Goal: Information Seeking & Learning: Learn about a topic

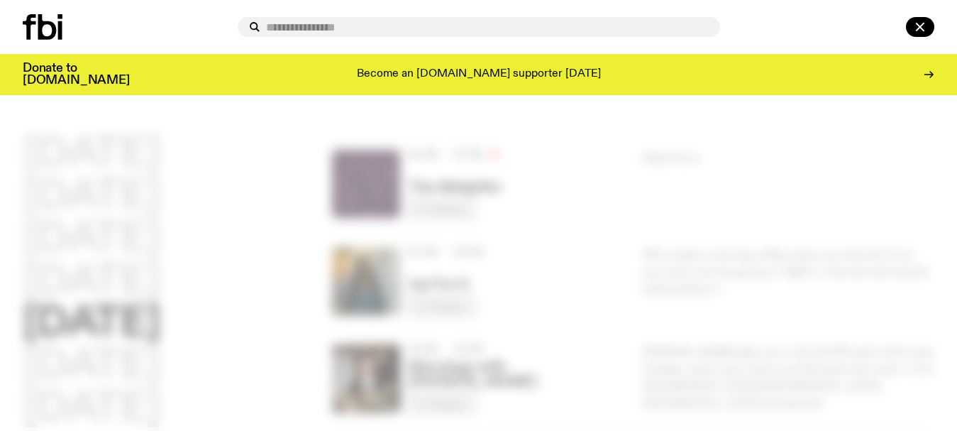
click at [423, 28] on input "text" at bounding box center [487, 27] width 443 height 12
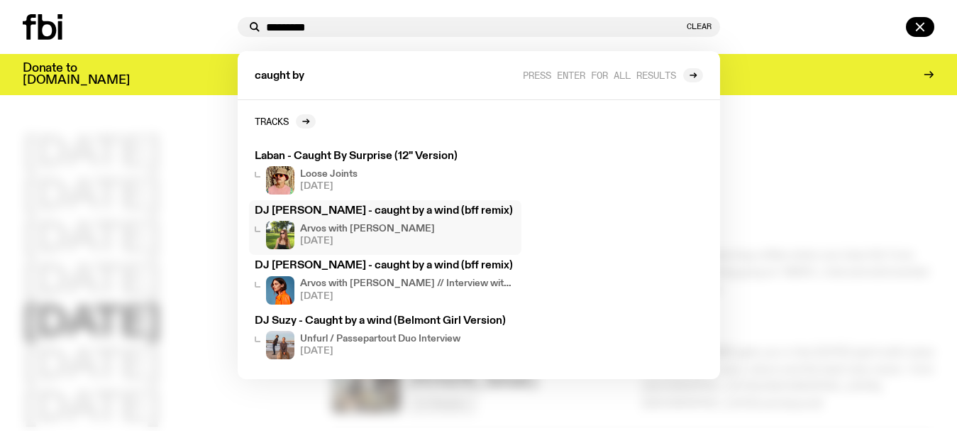
type input "*********"
click at [374, 210] on h3 "DJ [PERSON_NAME] - caught by a wind (bff remix)" at bounding box center [385, 211] width 261 height 11
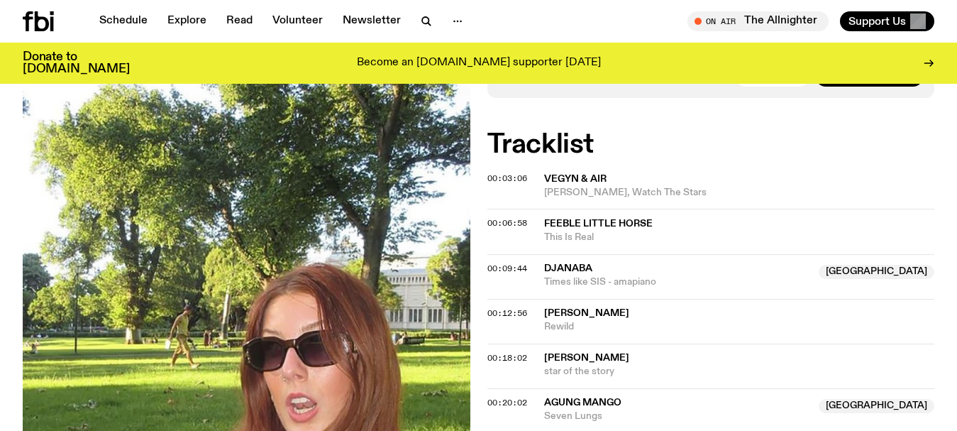
scroll to position [934, 0]
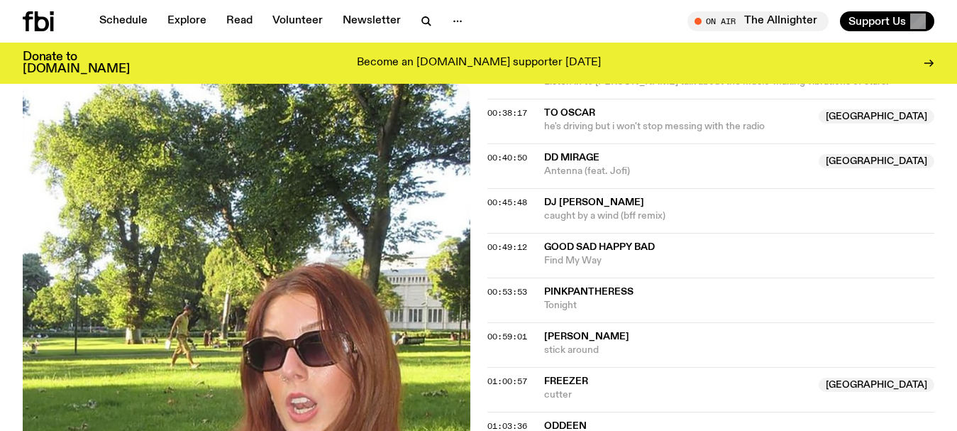
click at [510, 188] on div "00:40:50 DD Mirage NSW Antenna (feat. [GEOGRAPHIC_DATA]) [GEOGRAPHIC_DATA]" at bounding box center [712, 210] width 448 height 45
drag, startPoint x: 541, startPoint y: 204, endPoint x: 590, endPoint y: 203, distance: 49.0
click at [590, 233] on div "00:45:48 DJ [PERSON_NAME] caught by a wind (bff remix)" at bounding box center [712, 255] width 448 height 45
copy div "DJ [PERSON_NAME]"
drag, startPoint x: 674, startPoint y: 213, endPoint x: 543, endPoint y: 214, distance: 131.3
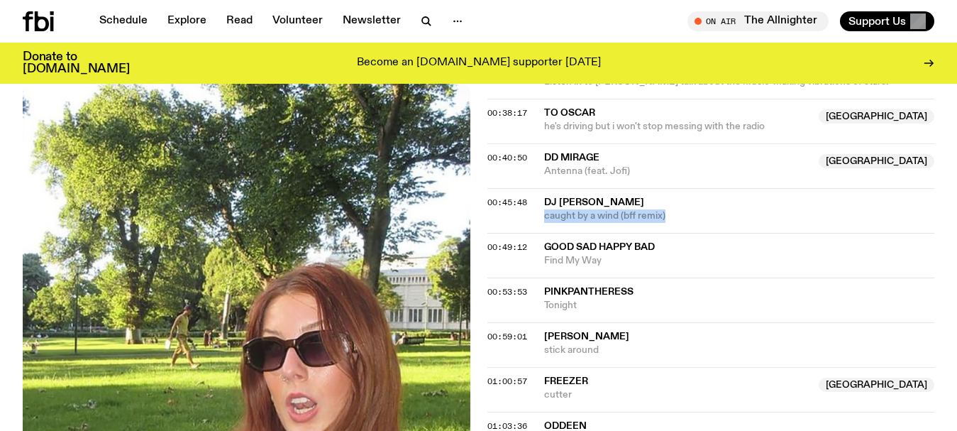
click at [543, 233] on div "00:45:48 DJ [PERSON_NAME] caught by a wind (bff remix)" at bounding box center [712, 255] width 448 height 45
copy span "caught by a wind (bff remix)"
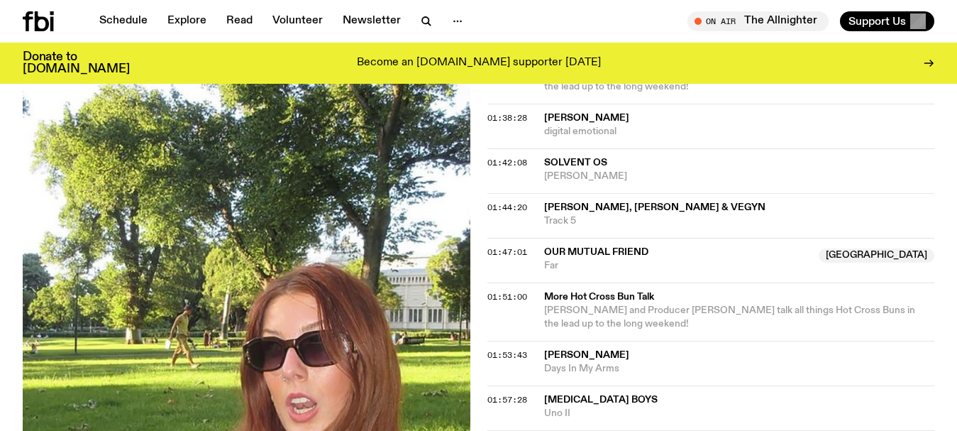
scroll to position [1765, 0]
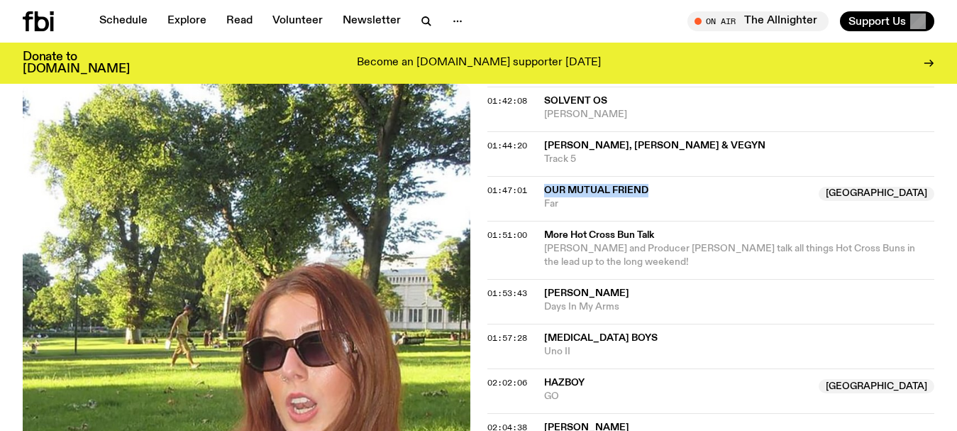
drag, startPoint x: 664, startPoint y: 189, endPoint x: 538, endPoint y: 186, distance: 126.3
click at [538, 221] on div "01:47:01 Our Mutual Friend [GEOGRAPHIC_DATA] [GEOGRAPHIC_DATA]" at bounding box center [712, 250] width 448 height 58
copy div "Our Mutual Friend"
drag, startPoint x: 576, startPoint y: 202, endPoint x: 519, endPoint y: 202, distance: 56.8
click at [522, 221] on div "01:47:01 Our Mutual Friend [GEOGRAPHIC_DATA] [GEOGRAPHIC_DATA]" at bounding box center [712, 250] width 448 height 58
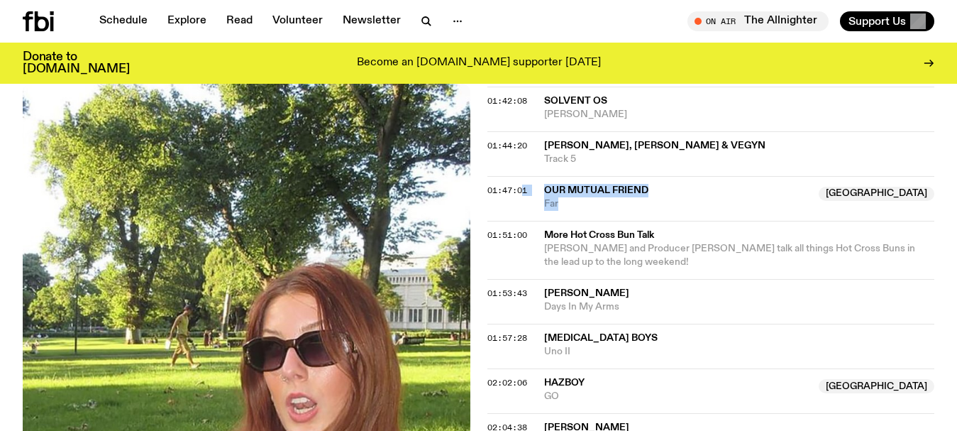
click at [583, 207] on span "Far" at bounding box center [677, 203] width 267 height 13
click at [576, 206] on span "Far" at bounding box center [677, 203] width 267 height 13
click at [743, 187] on span "Our Mutual Friend" at bounding box center [677, 190] width 267 height 13
click at [676, 186] on span "Our Mutual Friend" at bounding box center [677, 190] width 267 height 13
drag, startPoint x: 510, startPoint y: 199, endPoint x: 605, endPoint y: 199, distance: 94.4
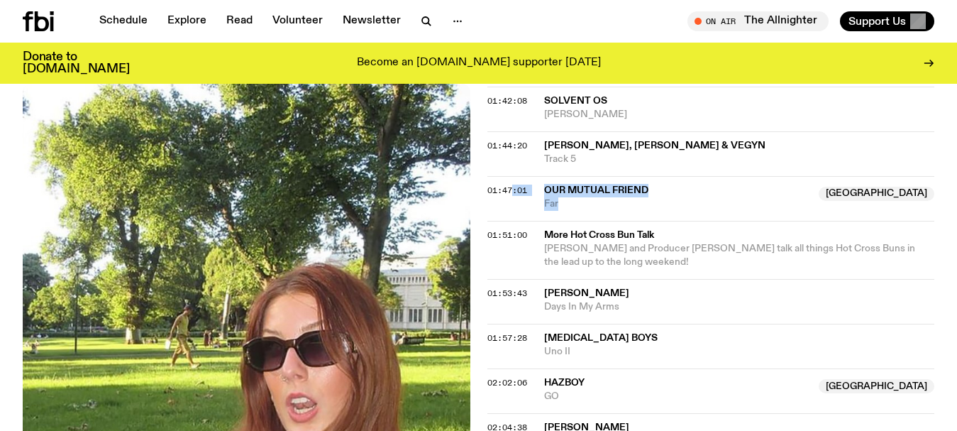
click at [605, 221] on div "01:47:01 Our Mutual Friend [GEOGRAPHIC_DATA] [GEOGRAPHIC_DATA]" at bounding box center [712, 250] width 448 height 58
click at [694, 194] on span "Our Mutual Friend" at bounding box center [677, 190] width 267 height 13
click at [694, 194] on div "Copied" at bounding box center [677, 197] width 267 height 27
click at [694, 194] on span "Our Mutual Friend" at bounding box center [677, 190] width 267 height 13
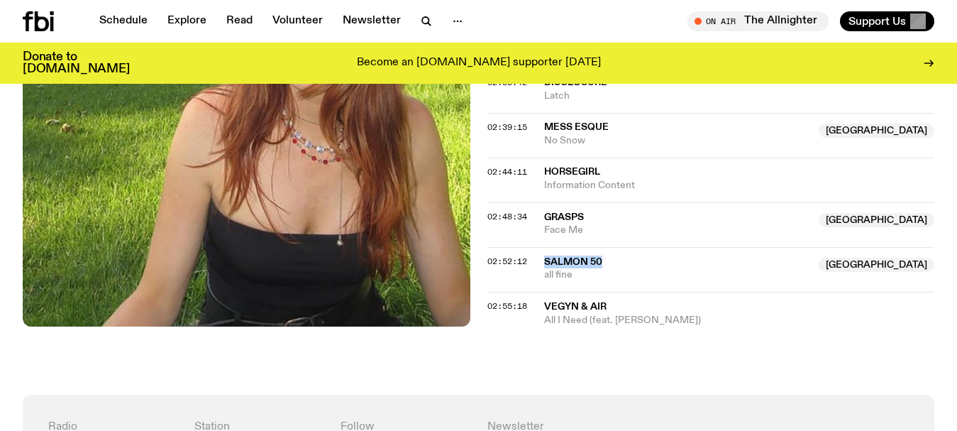
drag, startPoint x: 615, startPoint y: 248, endPoint x: 541, endPoint y: 248, distance: 73.8
click at [541, 292] on div "02:52:12 Salmon 50 NSW all fine [GEOGRAPHIC_DATA]" at bounding box center [712, 309] width 448 height 35
copy div "Salmon 50"
drag, startPoint x: 595, startPoint y: 265, endPoint x: 534, endPoint y: 252, distance: 61.7
click at [534, 292] on div "02:52:12 Salmon 50 NSW all fine [GEOGRAPHIC_DATA]" at bounding box center [712, 309] width 448 height 35
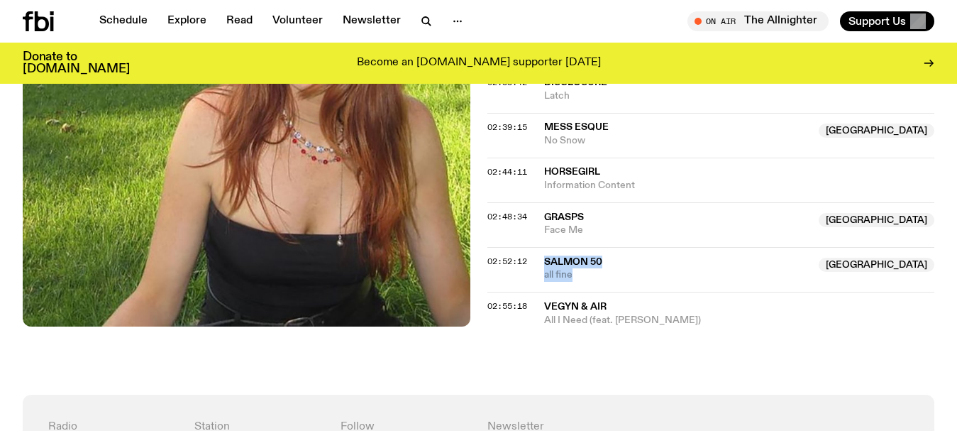
copy div "Salmon 50 NSW all fine"
click at [110, 17] on link "Schedule" at bounding box center [123, 21] width 65 height 20
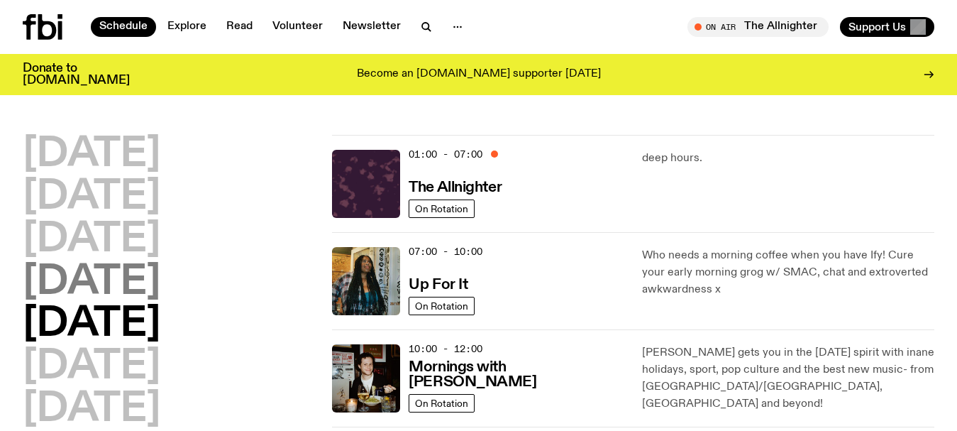
click at [77, 279] on h2 "[DATE]" at bounding box center [92, 283] width 138 height 40
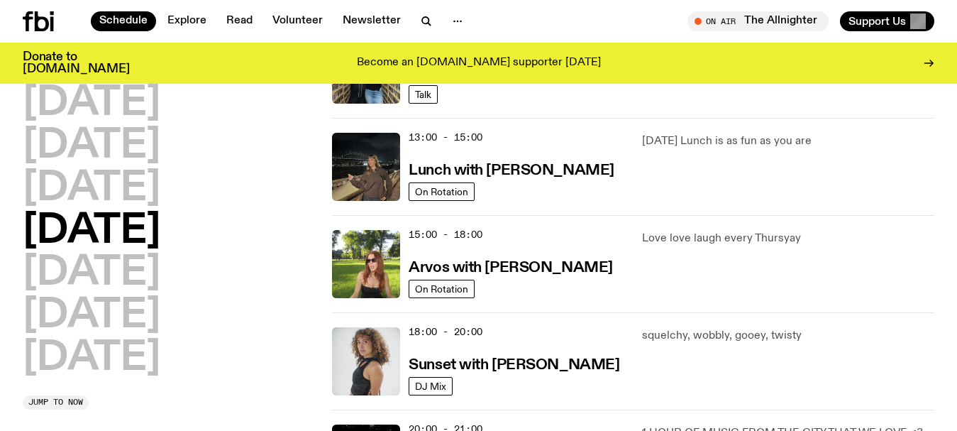
scroll to position [466, 0]
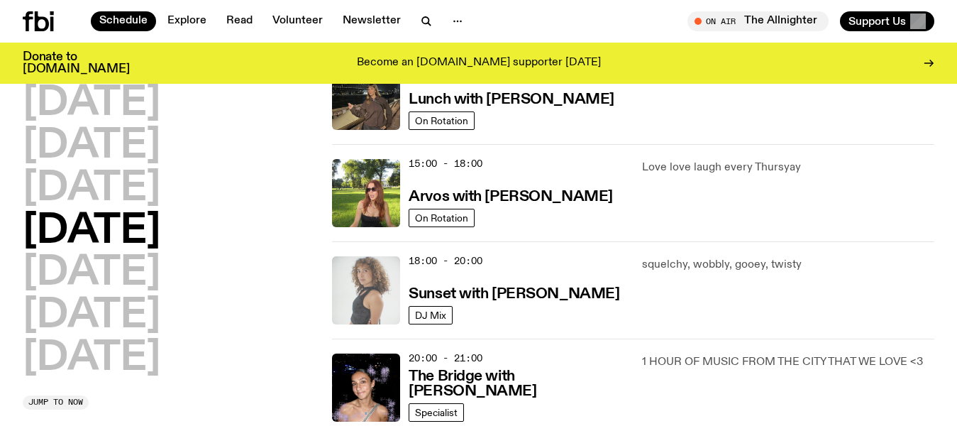
click at [365, 277] on img at bounding box center [366, 290] width 68 height 68
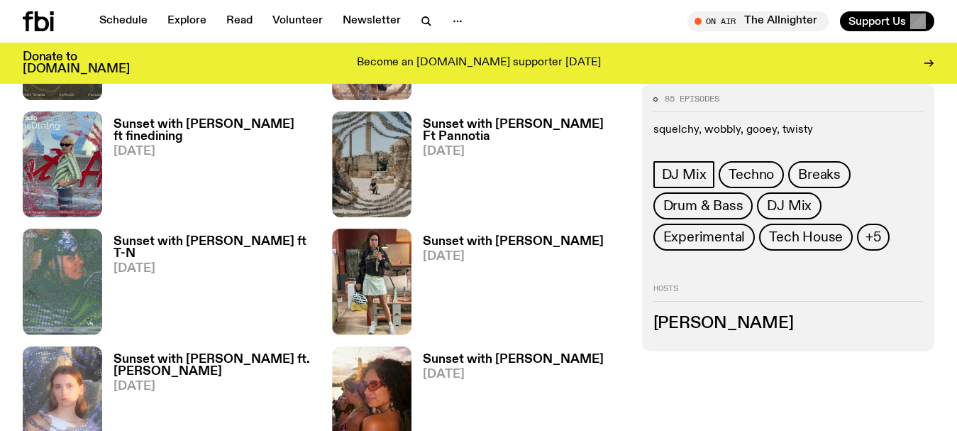
scroll to position [1627, 0]
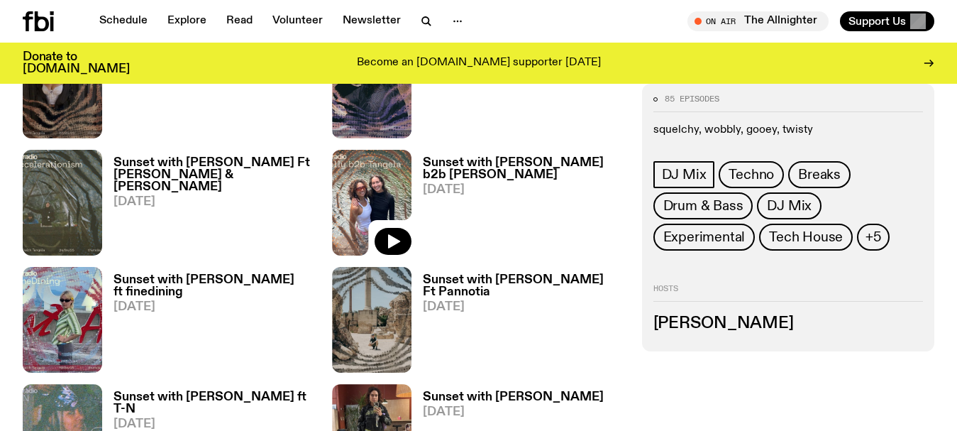
click at [359, 150] on img at bounding box center [371, 203] width 79 height 106
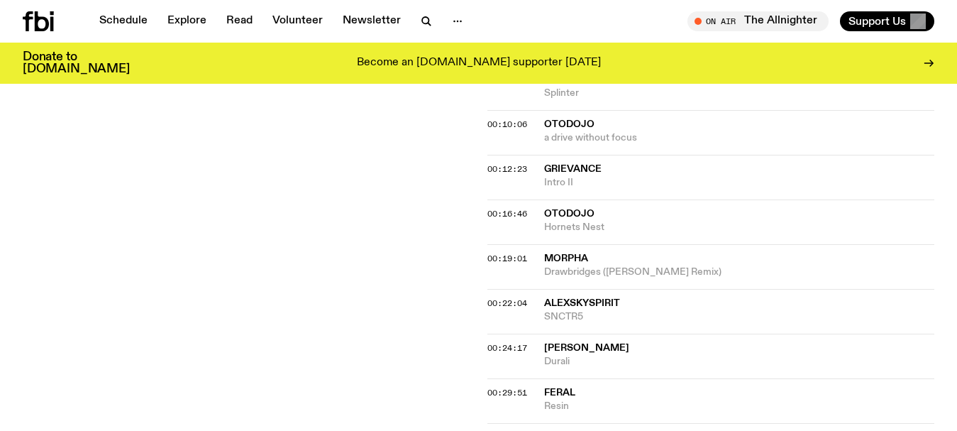
scroll to position [635, 0]
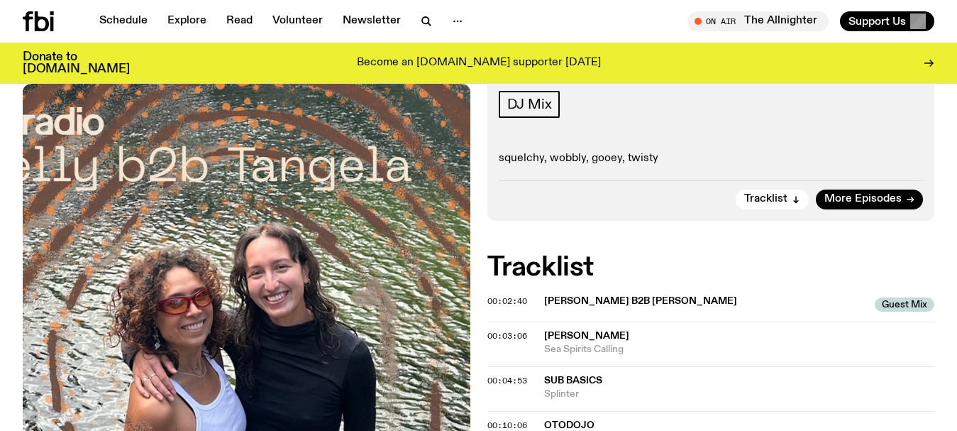
scroll to position [422, 0]
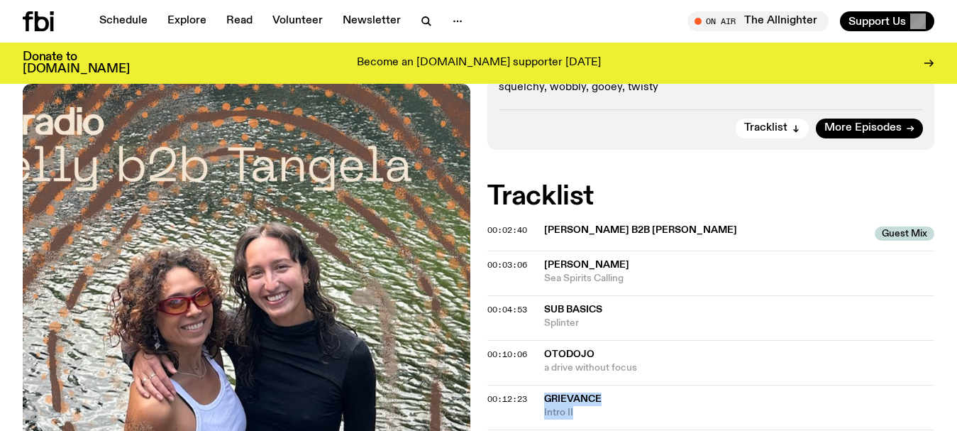
drag, startPoint x: 600, startPoint y: 285, endPoint x: 538, endPoint y: 272, distance: 63.7
copy div "Grievance Intro II"
click at [644, 392] on span "Grievance" at bounding box center [739, 398] width 391 height 13
drag, startPoint x: 652, startPoint y: 238, endPoint x: 532, endPoint y: 224, distance: 121.5
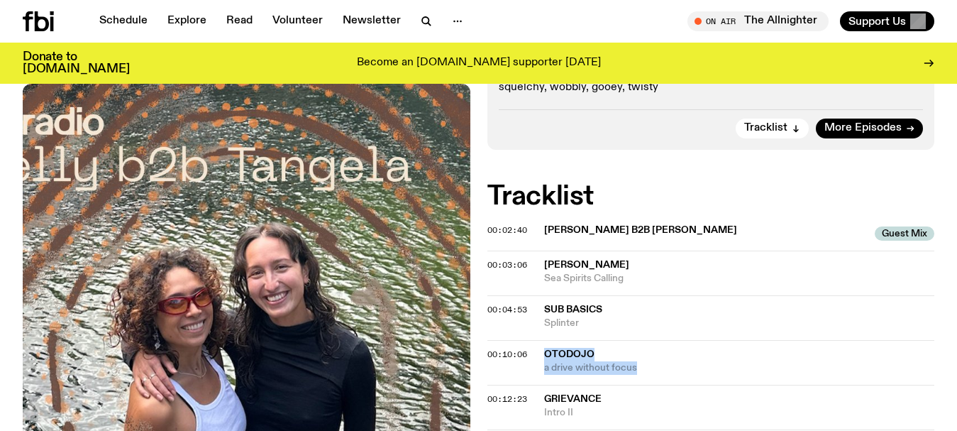
click at [532, 385] on div "00:10:06 otodojo a drive without focus" at bounding box center [712, 407] width 448 height 45
copy div "otodojo a drive without focus"
drag, startPoint x: 590, startPoint y: 199, endPoint x: 543, endPoint y: 183, distance: 50.3
click at [543, 340] on div "00:04:53 Sub Basics [MEDICAL_DATA]" at bounding box center [712, 362] width 448 height 45
copy div "Sub Basics [MEDICAL_DATA]"
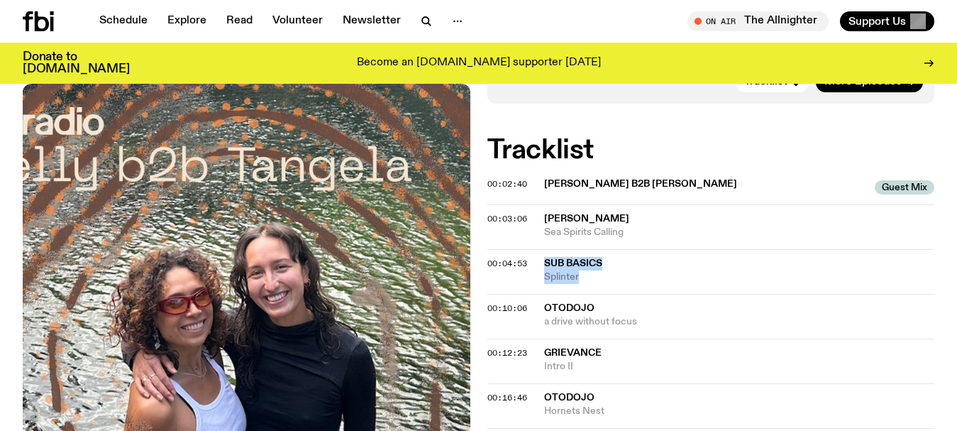
scroll to position [493, 0]
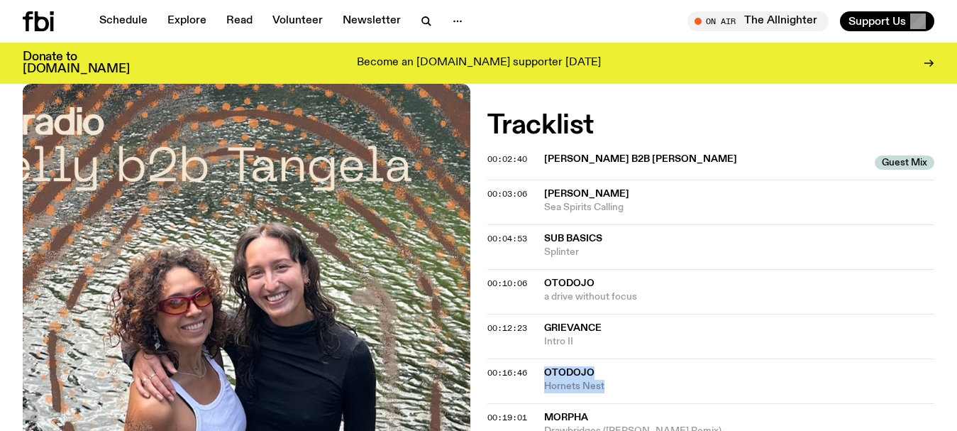
drag, startPoint x: 623, startPoint y: 260, endPoint x: 544, endPoint y: 241, distance: 80.9
click at [544, 366] on div "otodojo Hornets Nest" at bounding box center [739, 379] width 391 height 27
copy div "otodojo Hornets Nest"
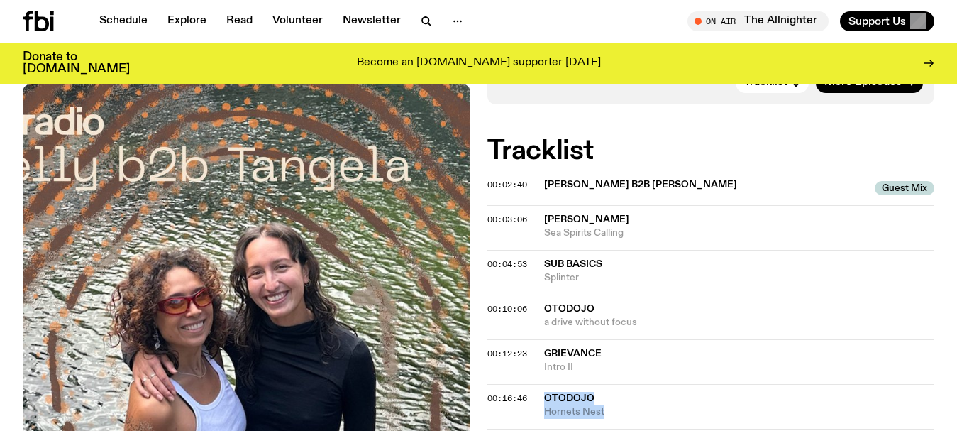
scroll to position [492, 0]
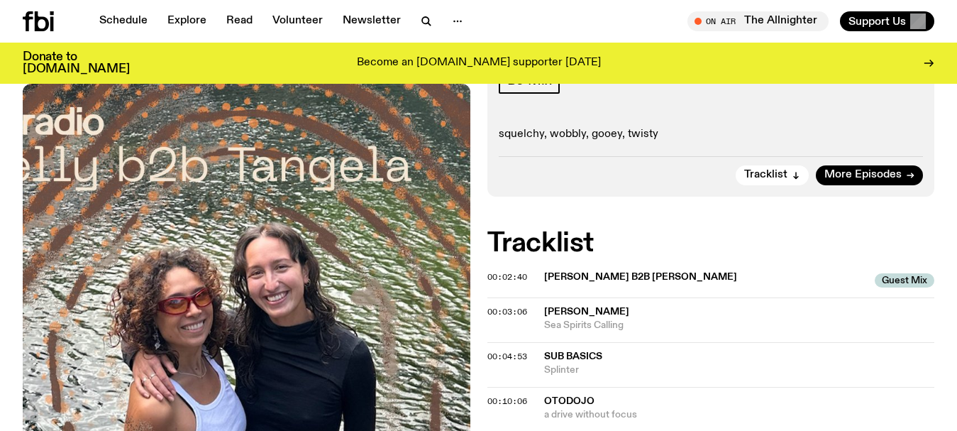
scroll to position [350, 0]
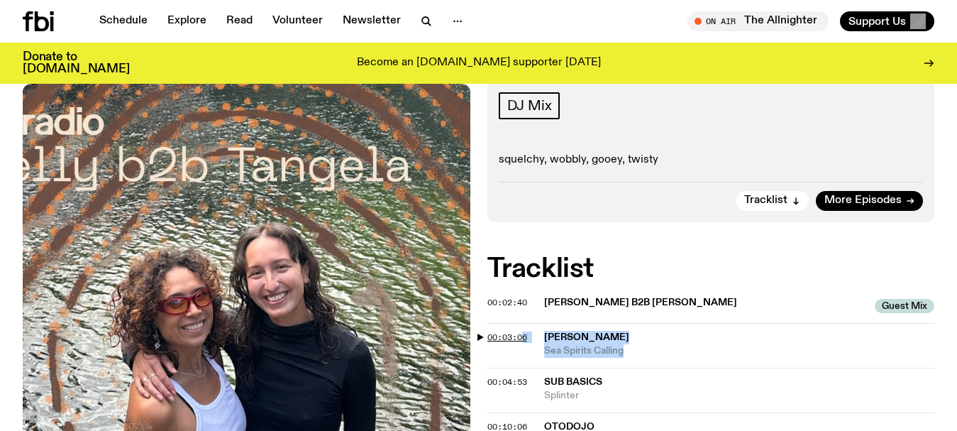
drag, startPoint x: 632, startPoint y: 223, endPoint x: 522, endPoint y: 209, distance: 111.6
click at [522, 368] on div "00:03:06 [PERSON_NAME] Sea Spirits Calling" at bounding box center [712, 390] width 448 height 45
click at [653, 344] on span "Sea Spirits Calling" at bounding box center [739, 350] width 391 height 13
click at [656, 331] on div "Copied" at bounding box center [739, 344] width 391 height 27
drag, startPoint x: 640, startPoint y: 224, endPoint x: 554, endPoint y: 208, distance: 87.4
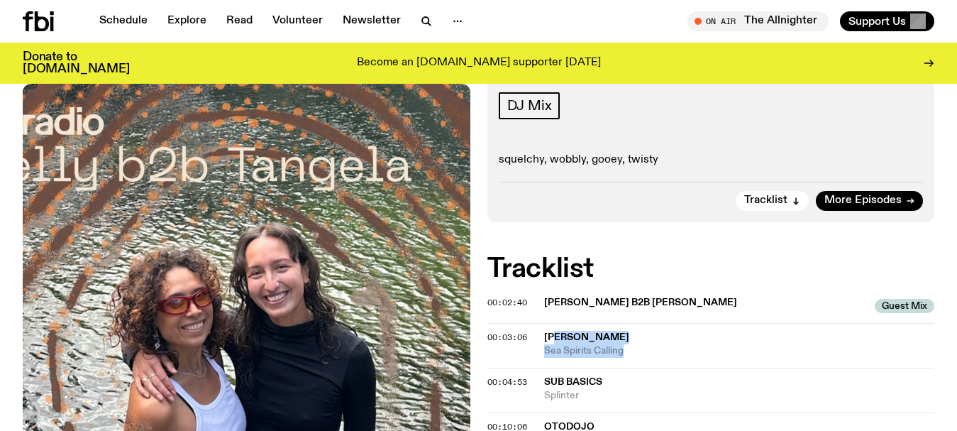
click at [645, 344] on span "Sea Spirits Calling" at bounding box center [739, 350] width 391 height 13
drag, startPoint x: 645, startPoint y: 223, endPoint x: 539, endPoint y: 202, distance: 108.6
click at [539, 368] on div "00:03:06 [PERSON_NAME] Sea Spirits Calling Copied" at bounding box center [712, 390] width 448 height 45
click at [575, 344] on span "Sea Spirits Calling" at bounding box center [739, 350] width 391 height 13
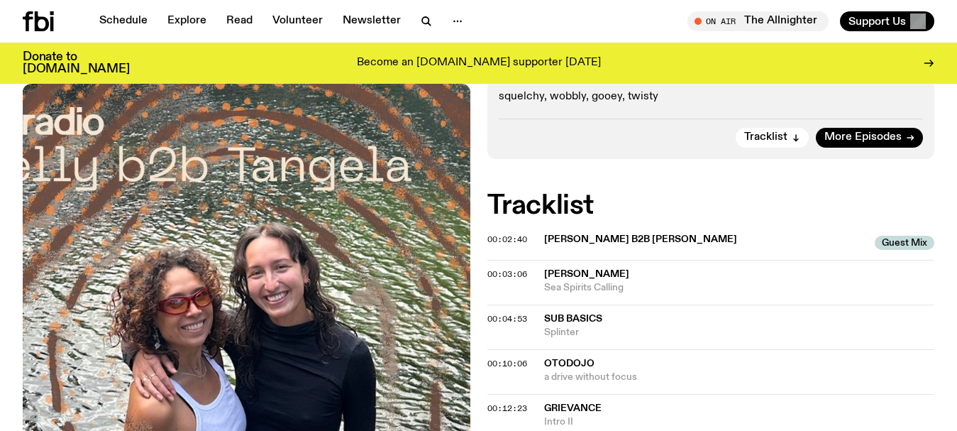
scroll to position [421, 0]
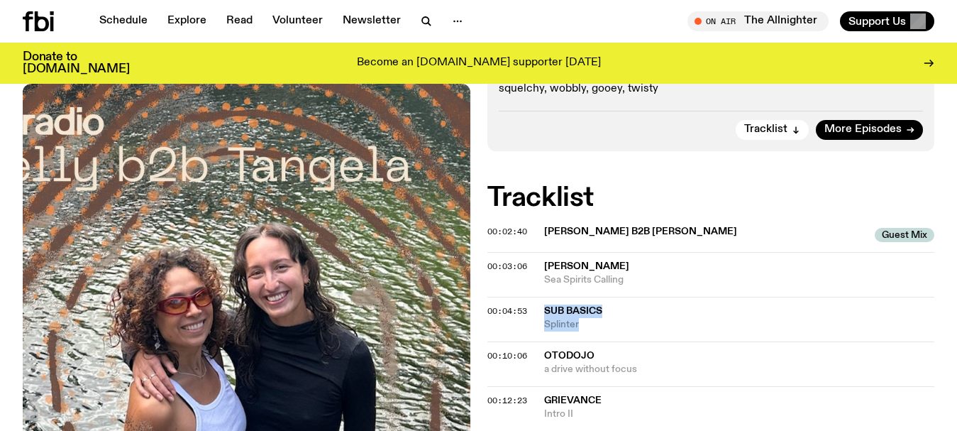
drag, startPoint x: 620, startPoint y: 196, endPoint x: 537, endPoint y: 183, distance: 84.0
click at [537, 341] on div "00:04:53 Sub Basics [MEDICAL_DATA]" at bounding box center [712, 363] width 448 height 45
copy div "Sub Basics [MEDICAL_DATA]"
drag, startPoint x: 647, startPoint y: 242, endPoint x: 541, endPoint y: 228, distance: 107.3
click at [541, 386] on div "00:10:06 otodojo a drive without focus" at bounding box center [712, 408] width 448 height 45
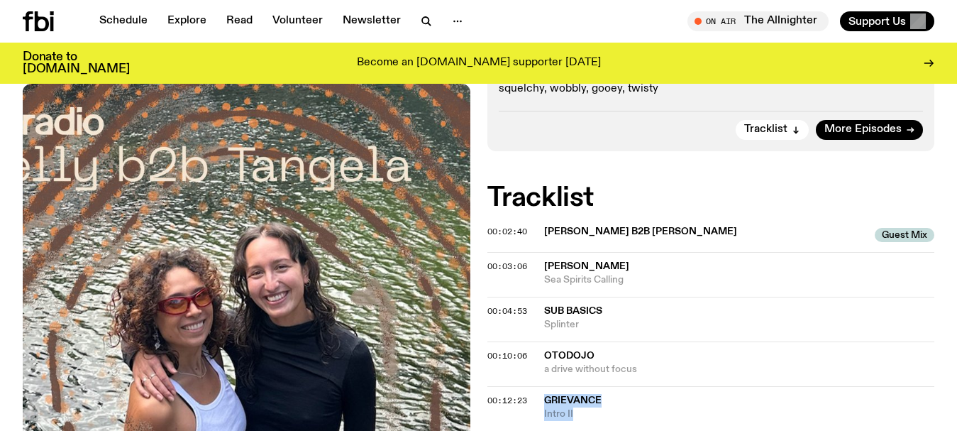
drag, startPoint x: 586, startPoint y: 290, endPoint x: 541, endPoint y: 272, distance: 48.5
click at [595, 407] on span "Intro II" at bounding box center [739, 413] width 391 height 13
click at [121, 19] on link "Schedule" at bounding box center [123, 21] width 65 height 20
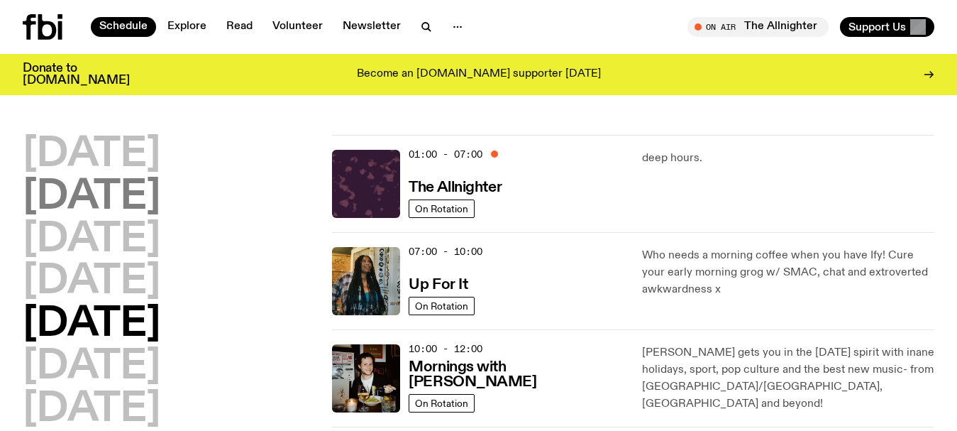
click at [99, 200] on h2 "[DATE]" at bounding box center [92, 197] width 138 height 40
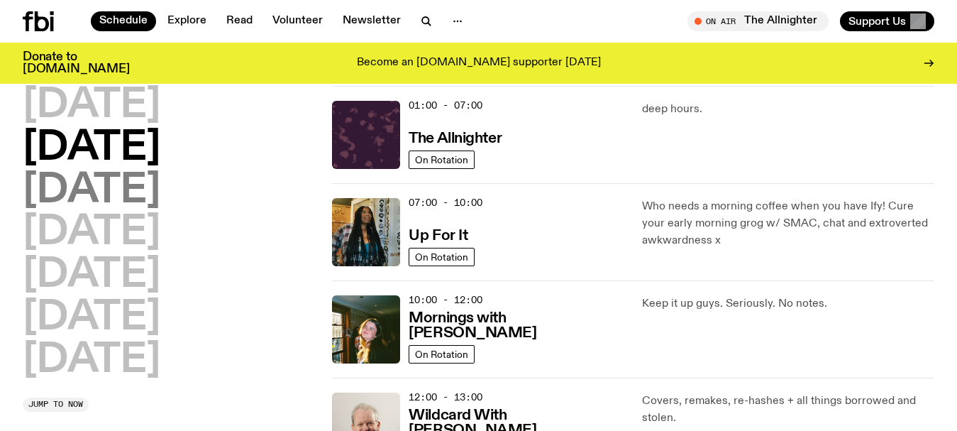
scroll to position [40, 0]
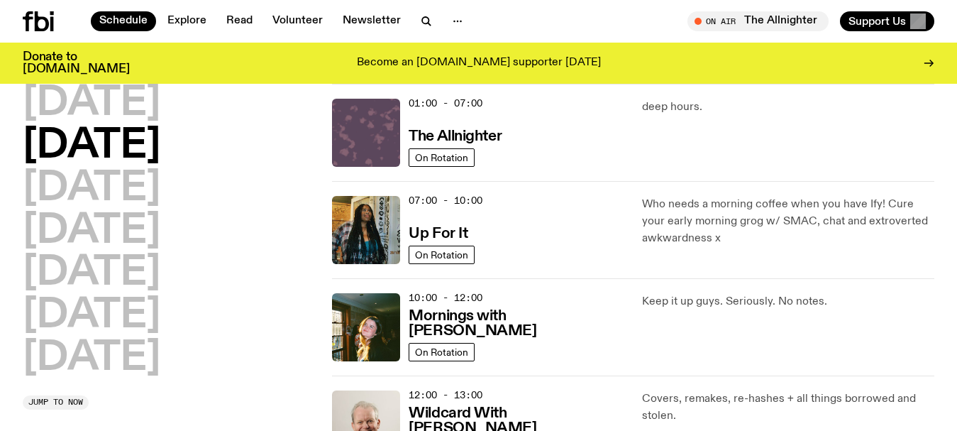
click at [376, 135] on img at bounding box center [366, 133] width 68 height 68
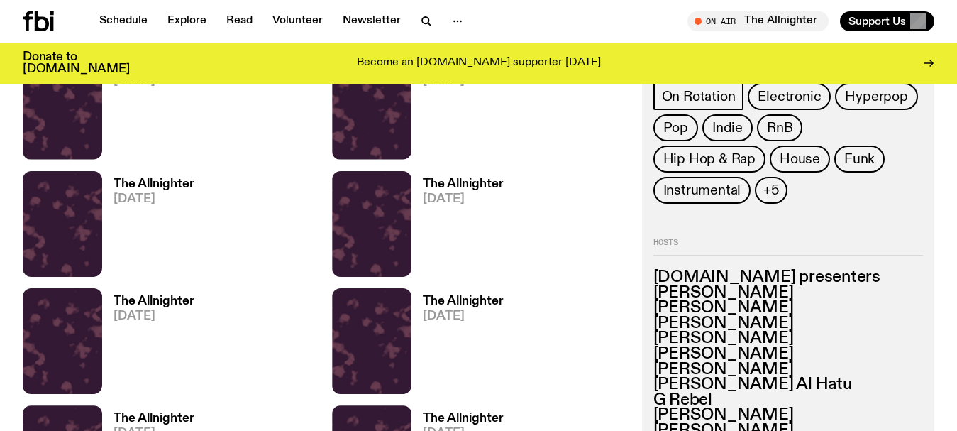
scroll to position [1911, 0]
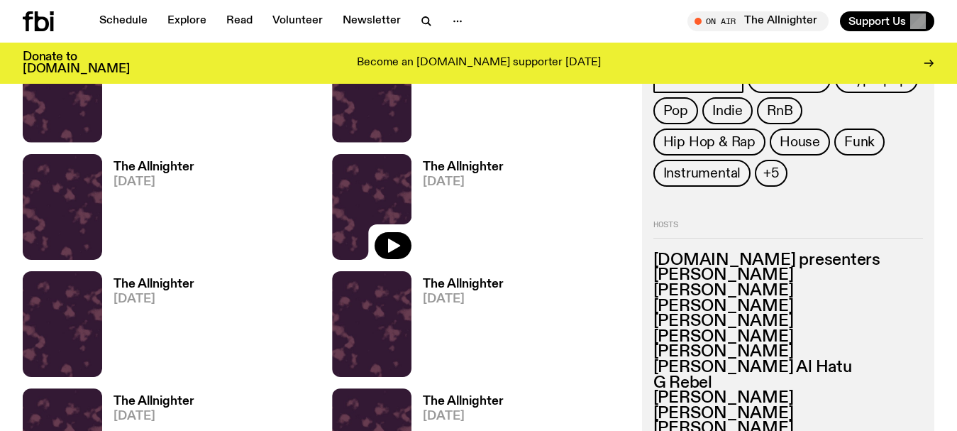
click at [393, 189] on img at bounding box center [371, 207] width 79 height 106
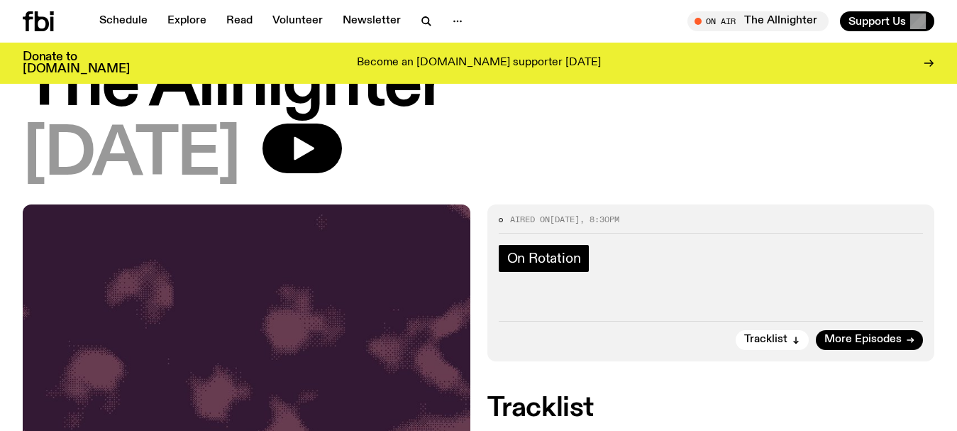
scroll to position [67, 0]
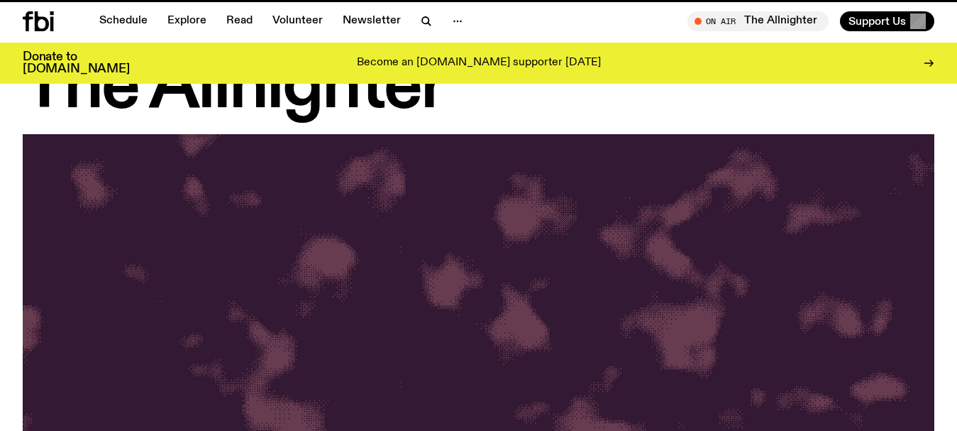
scroll to position [1911, 0]
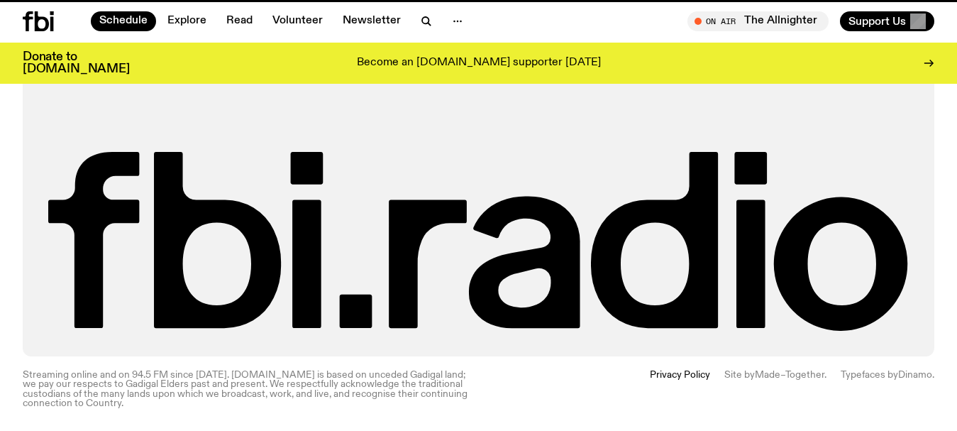
scroll to position [40, 0]
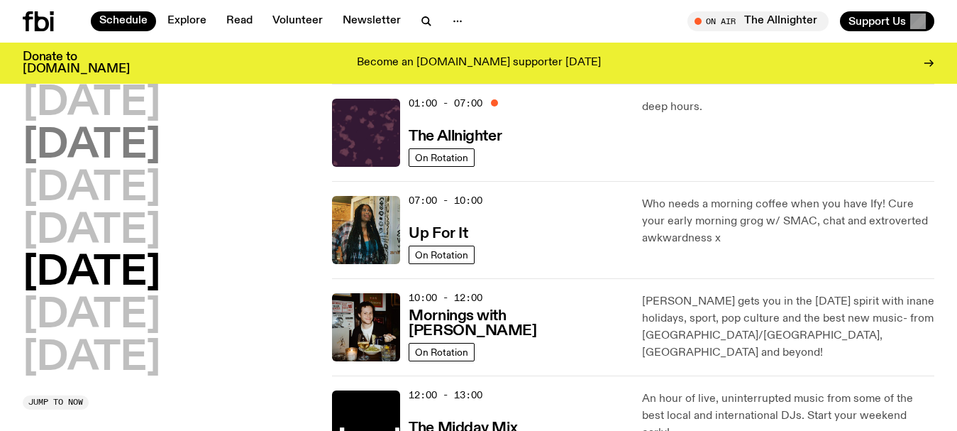
click at [126, 149] on h2 "[DATE]" at bounding box center [92, 146] width 138 height 40
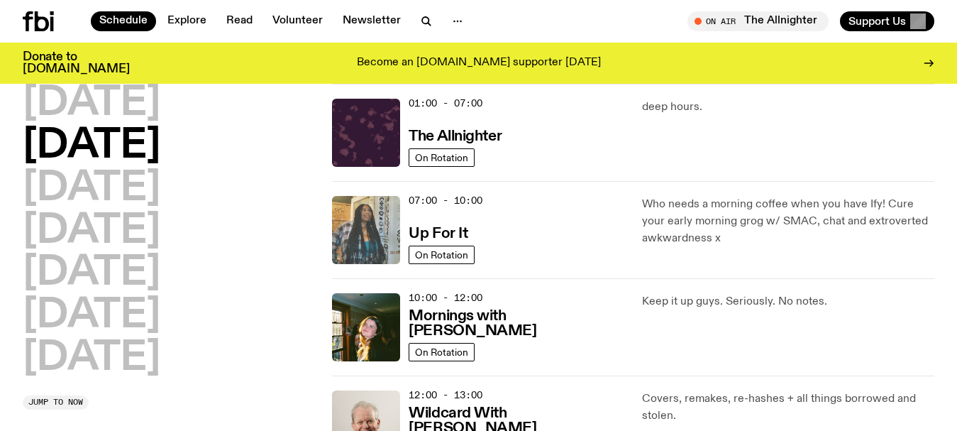
click at [372, 214] on img at bounding box center [366, 230] width 68 height 68
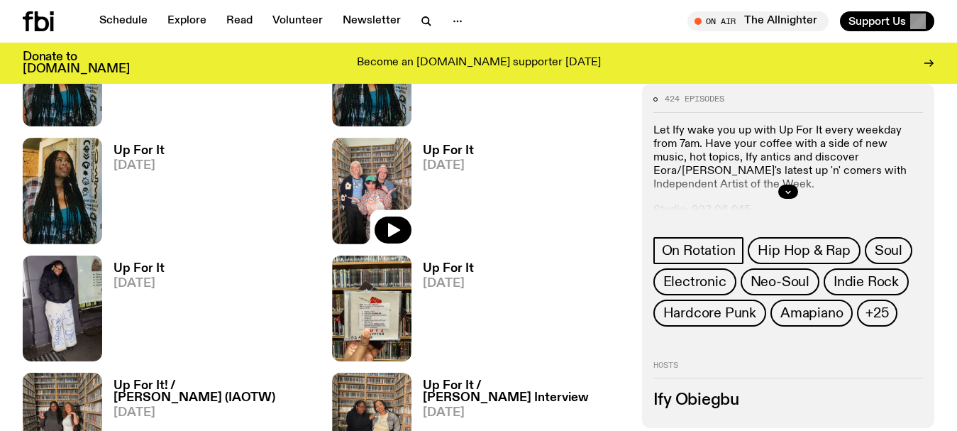
scroll to position [1482, 0]
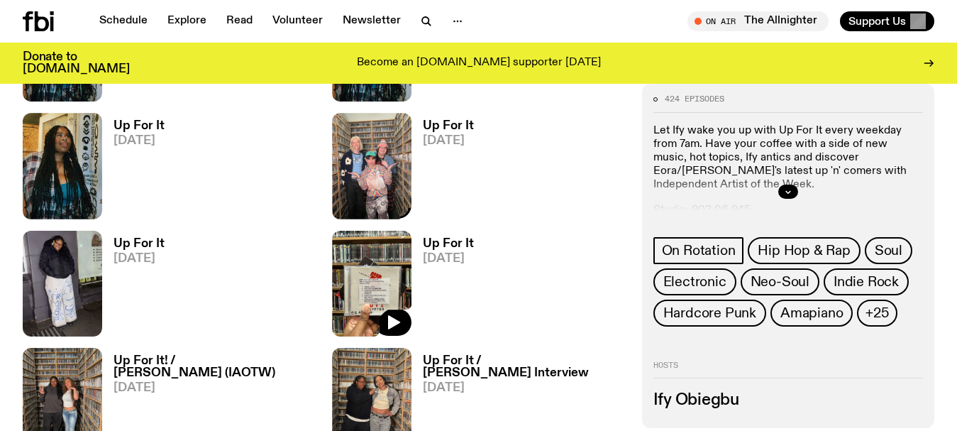
click at [381, 272] on img at bounding box center [371, 284] width 79 height 106
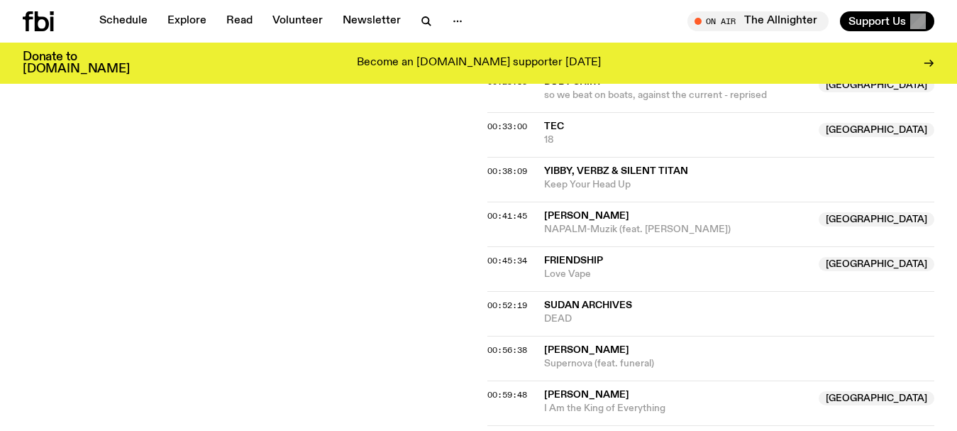
scroll to position [2581, 0]
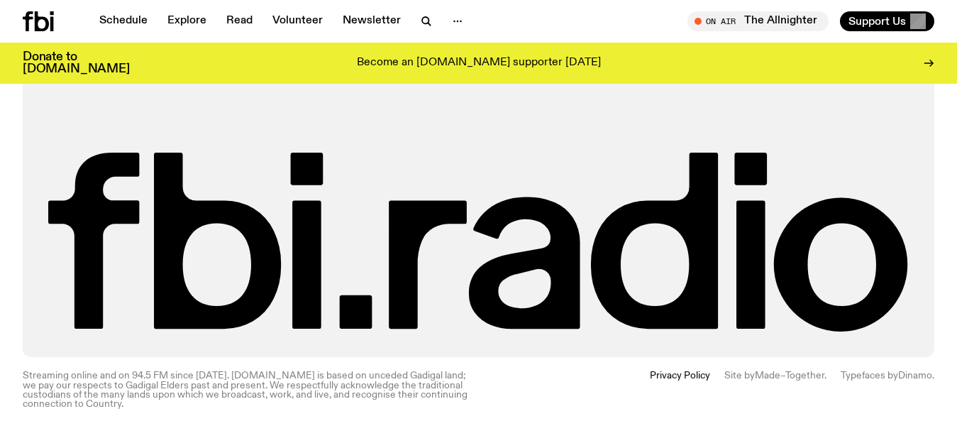
click at [1, 154] on div "Radio Schedule Explore Read Volunteer Newsletter Genres SMAC Awards 2024 Statio…" at bounding box center [478, 145] width 957 height 424
click at [123, 21] on link "Schedule" at bounding box center [123, 21] width 65 height 20
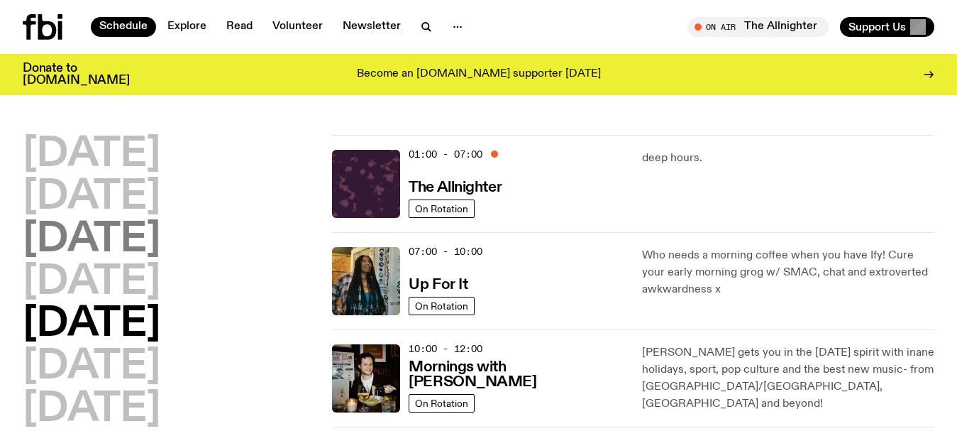
click at [99, 248] on h2 "[DATE]" at bounding box center [92, 240] width 138 height 40
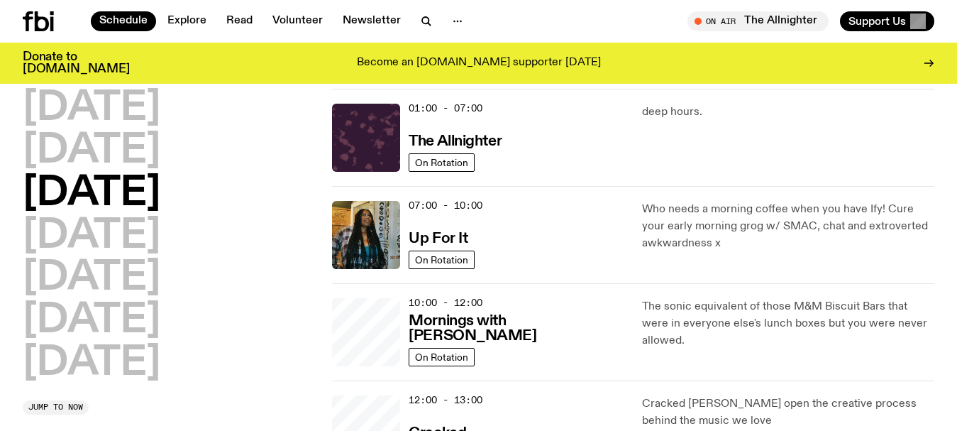
scroll to position [40, 0]
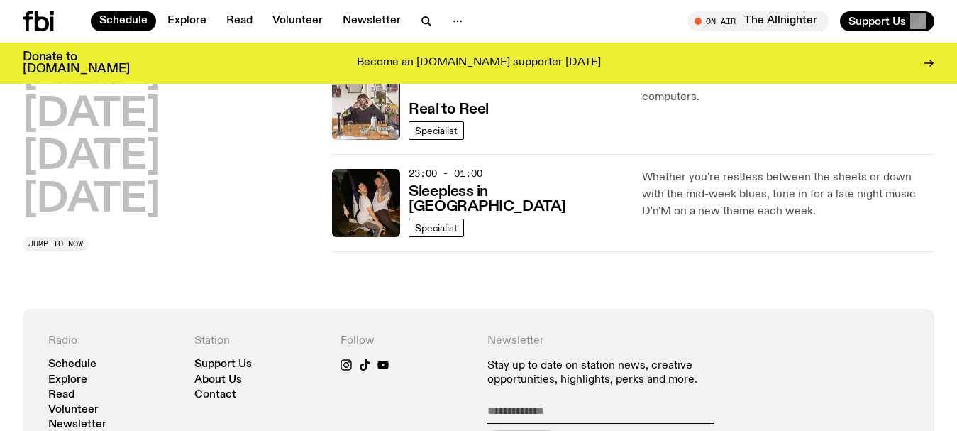
scroll to position [847, 0]
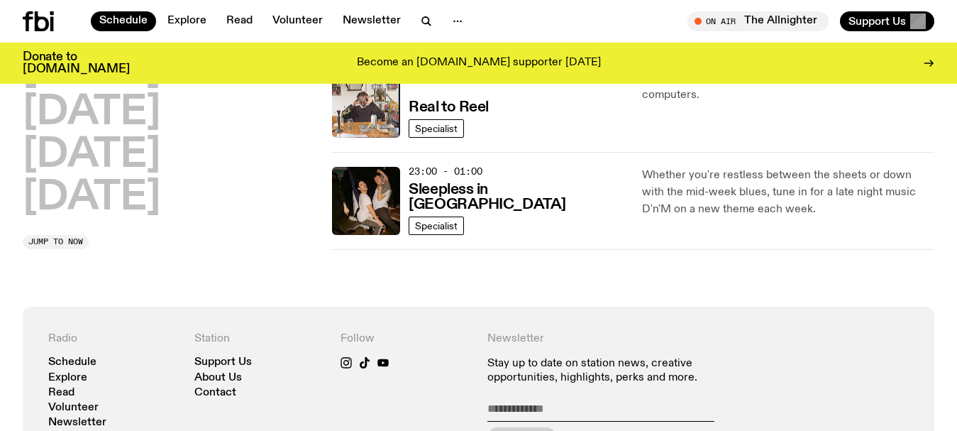
click at [387, 197] on img at bounding box center [366, 201] width 68 height 68
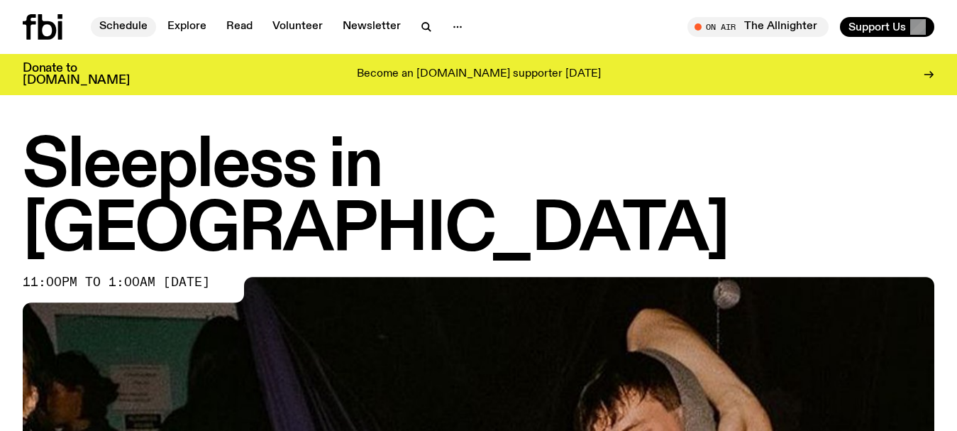
click at [109, 26] on link "Schedule" at bounding box center [123, 27] width 65 height 20
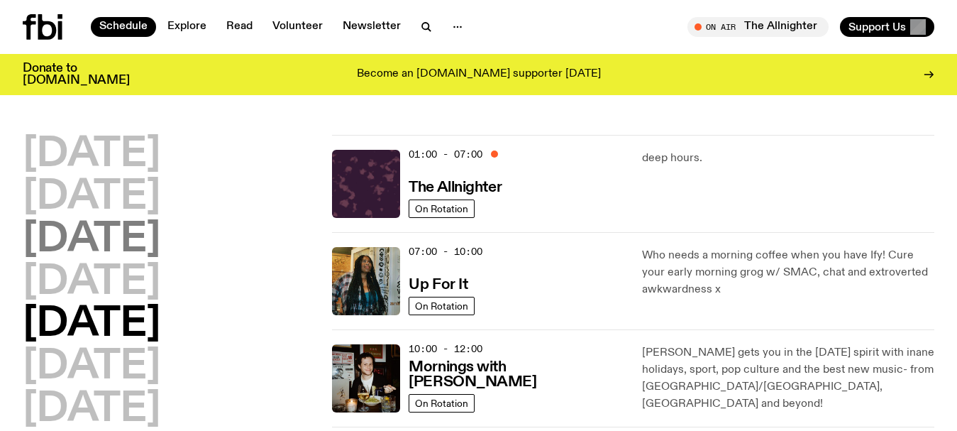
click at [75, 247] on h2 "[DATE]" at bounding box center [92, 240] width 138 height 40
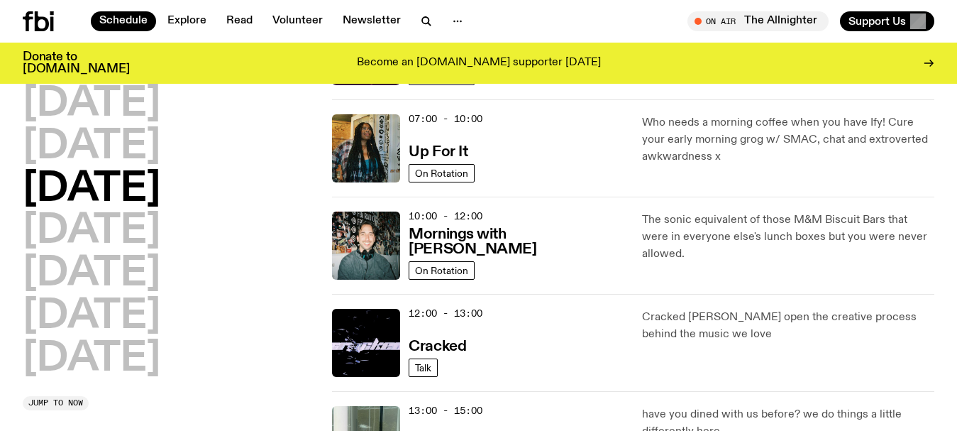
scroll to position [139, 0]
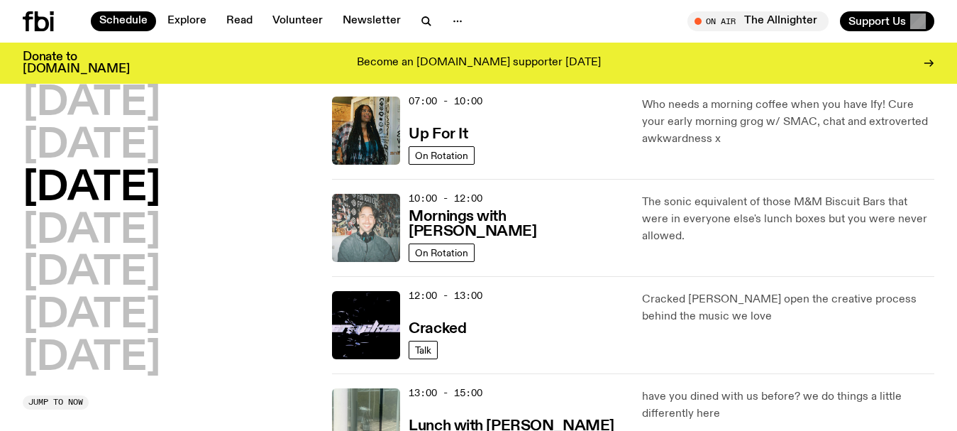
click at [384, 221] on img at bounding box center [366, 228] width 68 height 68
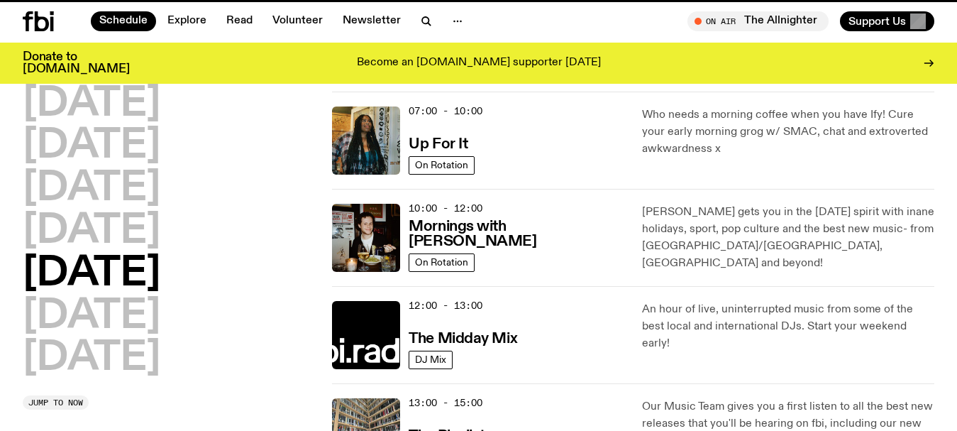
scroll to position [128, 0]
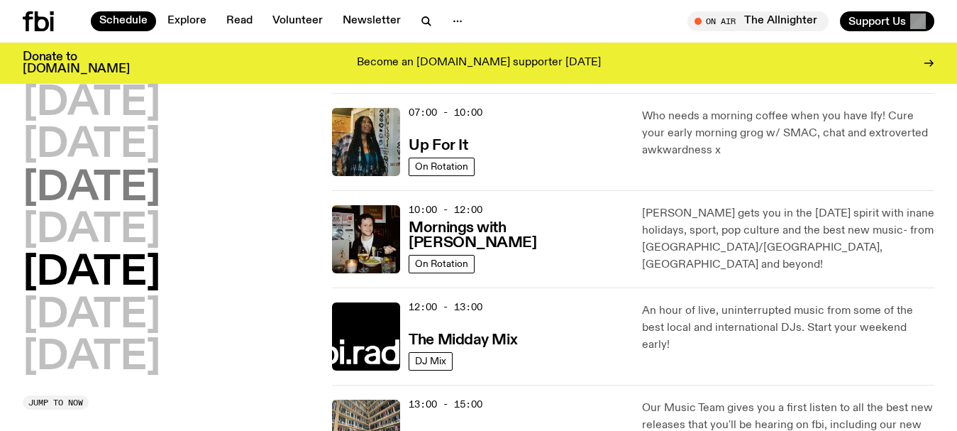
click at [121, 194] on h2 "[DATE]" at bounding box center [92, 189] width 138 height 40
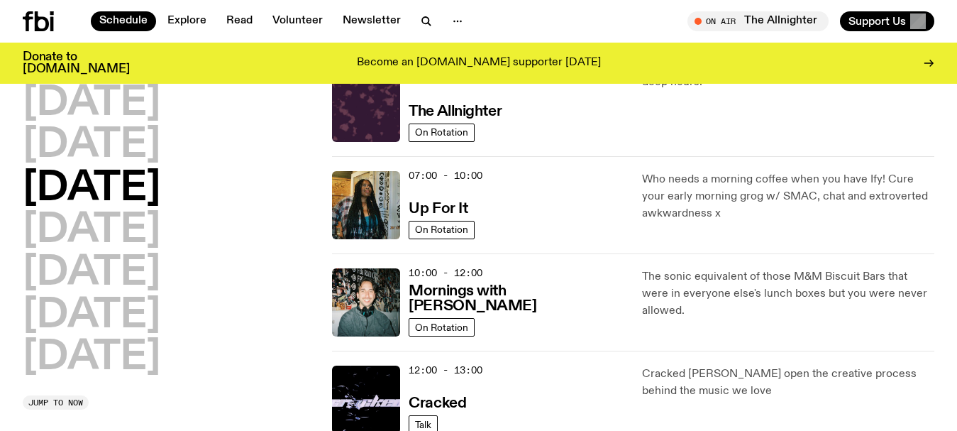
scroll to position [40, 0]
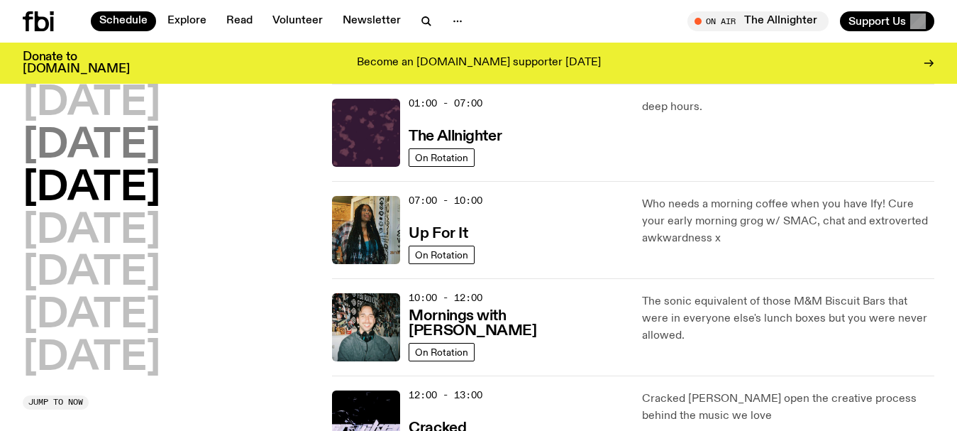
click at [119, 161] on h2 "[DATE]" at bounding box center [92, 146] width 138 height 40
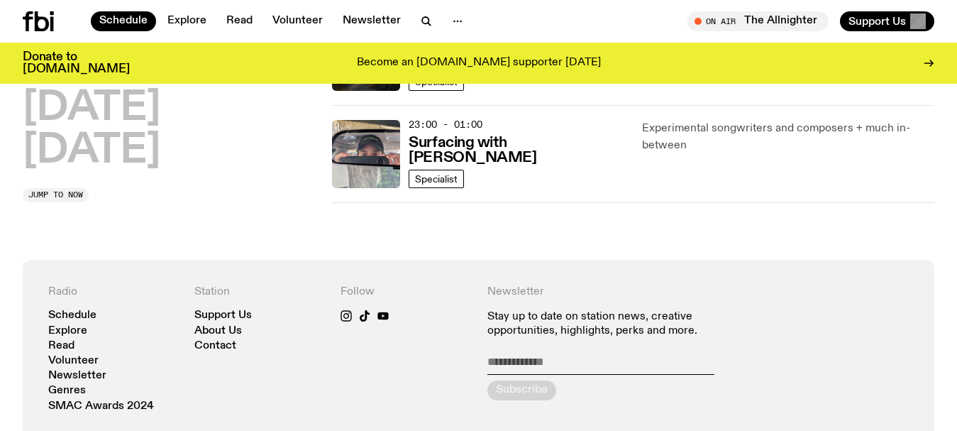
scroll to position [891, 0]
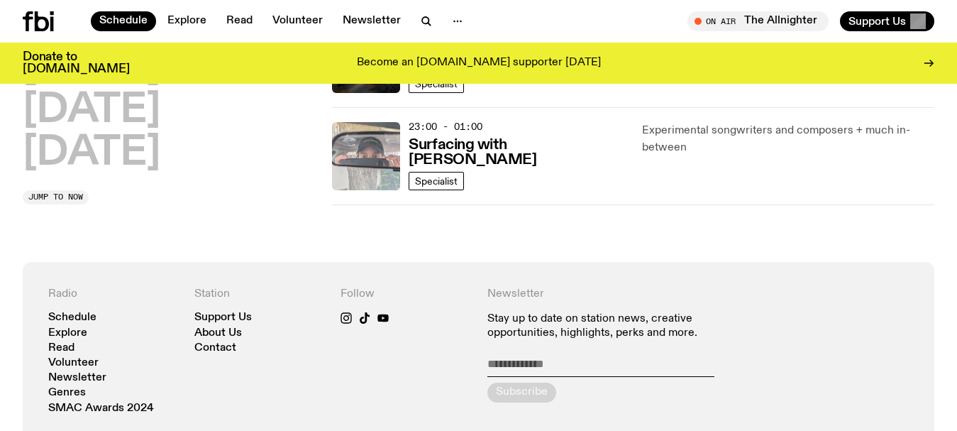
click at [368, 153] on img at bounding box center [366, 156] width 68 height 68
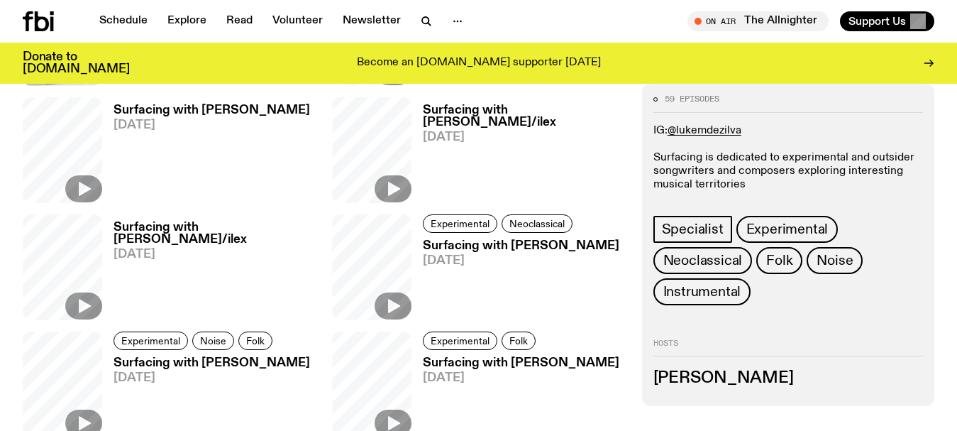
scroll to position [703, 0]
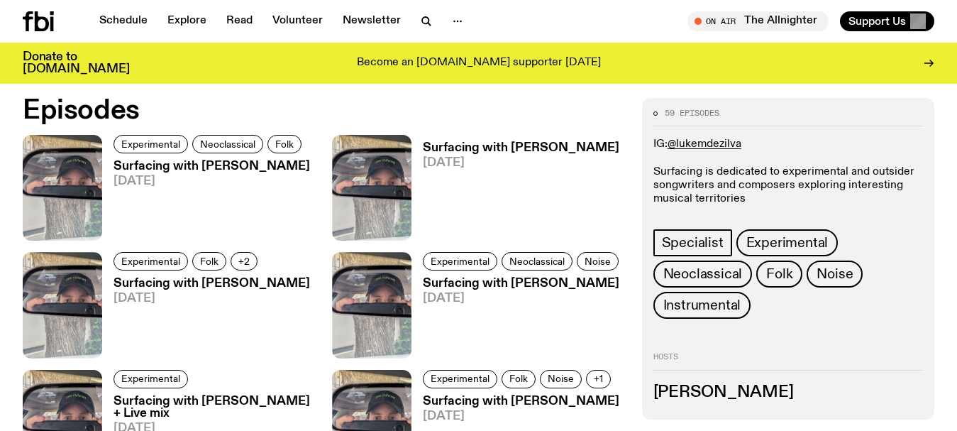
click at [53, 182] on img at bounding box center [62, 188] width 79 height 106
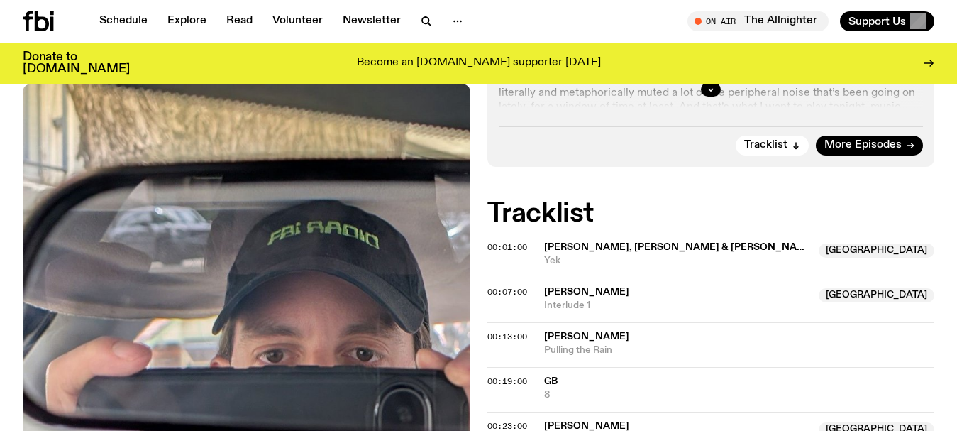
scroll to position [635, 0]
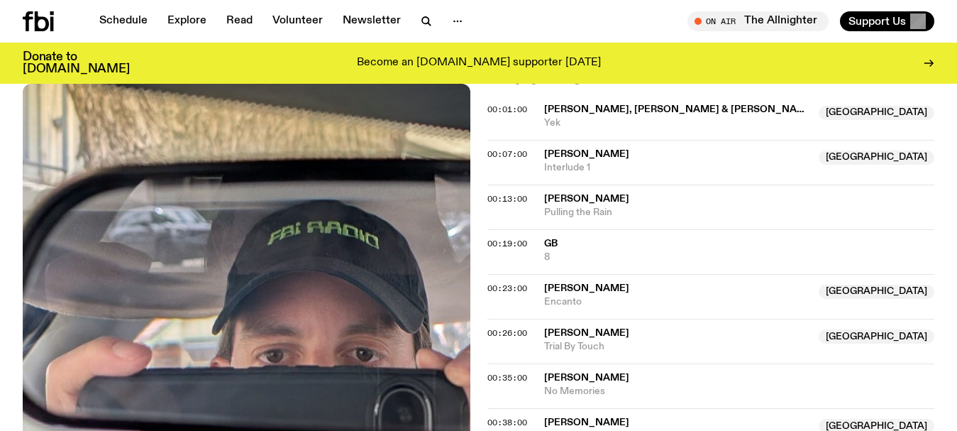
click at [0, 186] on div "Aired on [DATE] 6:30pm Specialist Experimental Neoclassical Folk IG: @lukemdezi…" at bounding box center [478, 308] width 957 height 1211
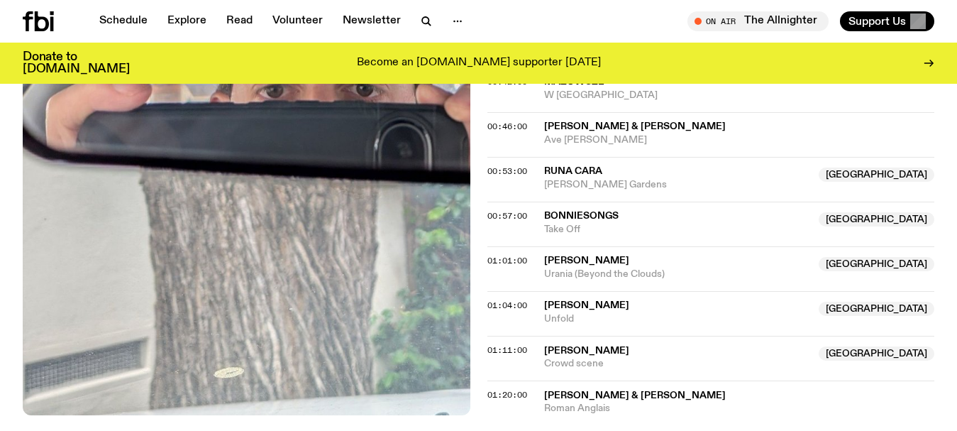
scroll to position [321, 0]
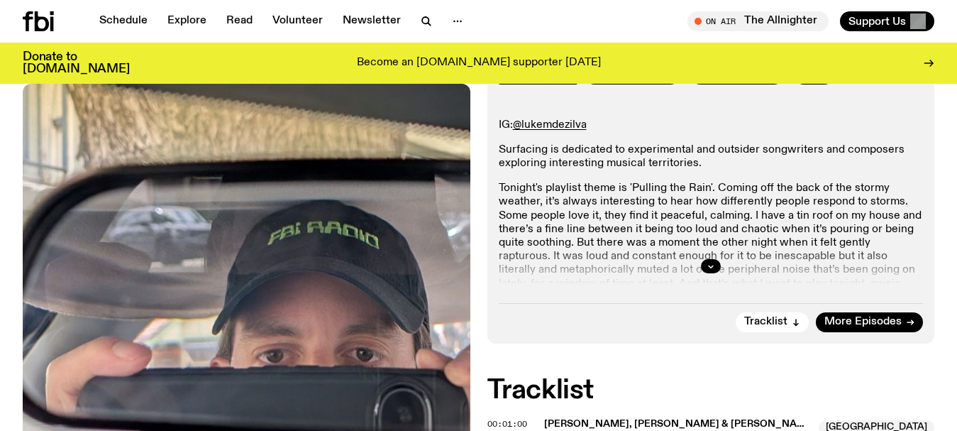
click at [583, 285] on div at bounding box center [711, 265] width 425 height 45
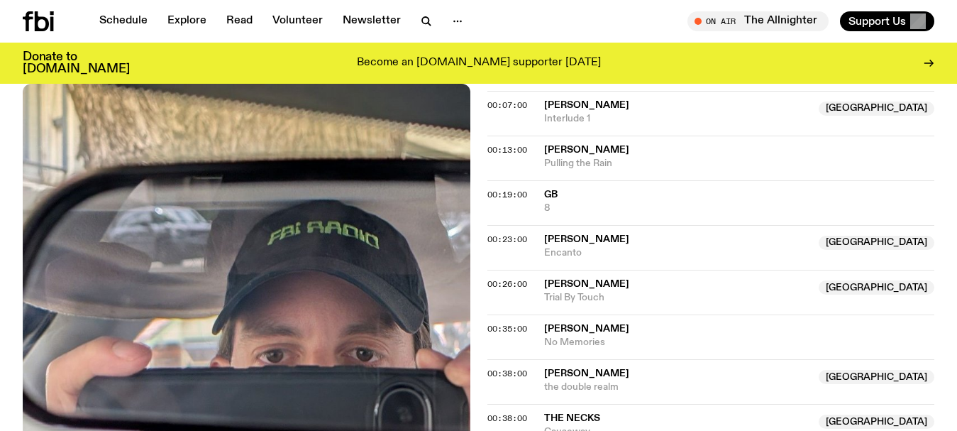
scroll to position [605, 0]
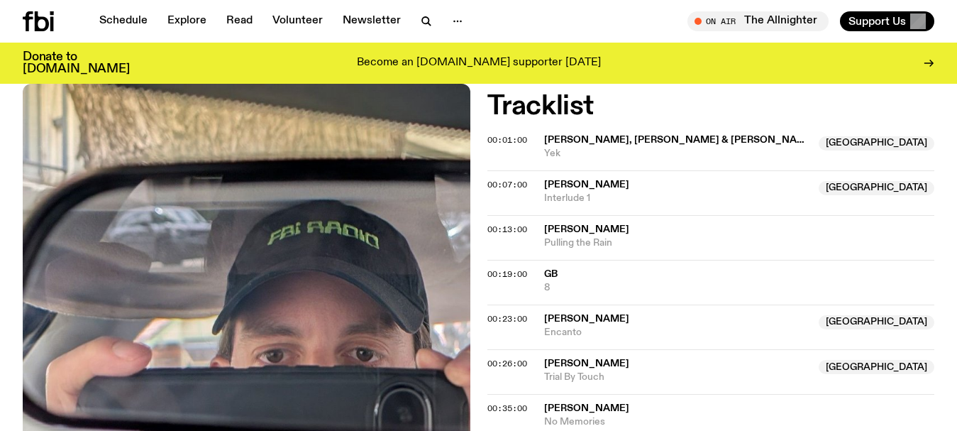
click at [0, 185] on div "Aired on [DATE] 6:30pm Specialist Experimental Neoclassical Folk IG: @lukemdezi…" at bounding box center [478, 338] width 957 height 1211
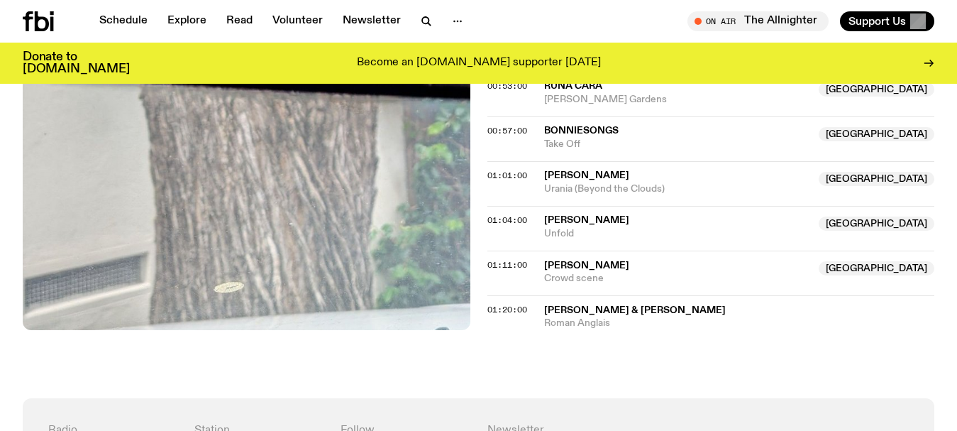
scroll to position [1172, 0]
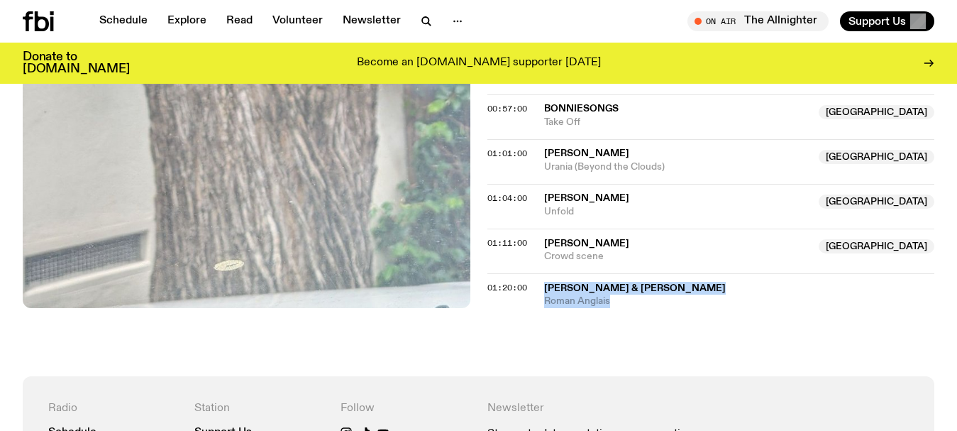
drag, startPoint x: 626, startPoint y: 302, endPoint x: 541, endPoint y: 287, distance: 85.8
click at [541, 287] on div "01:20:00 [PERSON_NAME] & [PERSON_NAME] Roman Anglais" at bounding box center [712, 290] width 448 height 35
click at [129, 17] on link "Schedule" at bounding box center [123, 21] width 65 height 20
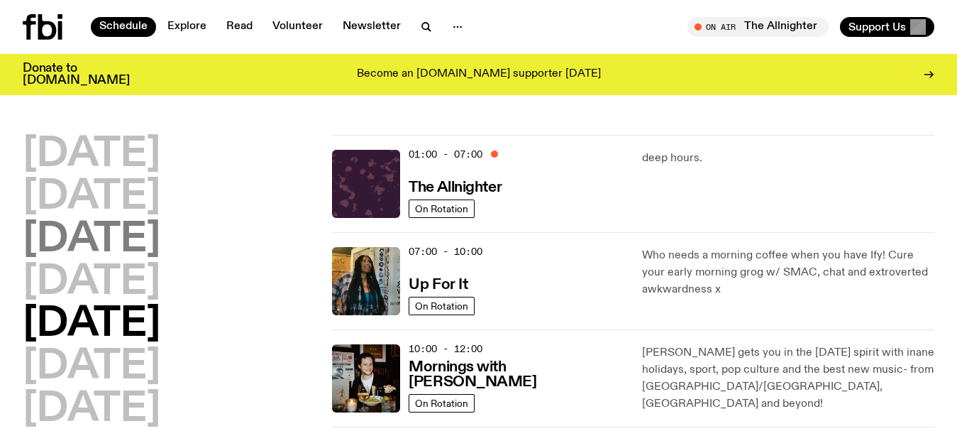
click at [99, 248] on h2 "[DATE]" at bounding box center [92, 240] width 138 height 40
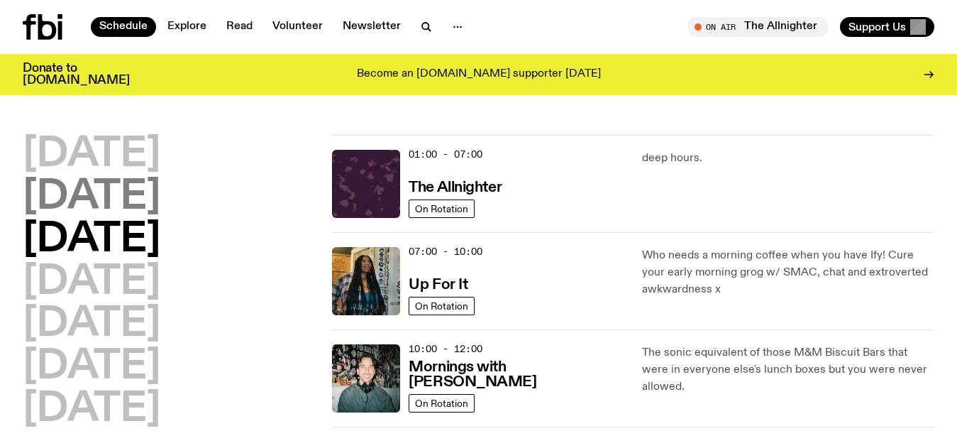
click at [102, 207] on h2 "[DATE]" at bounding box center [92, 197] width 138 height 40
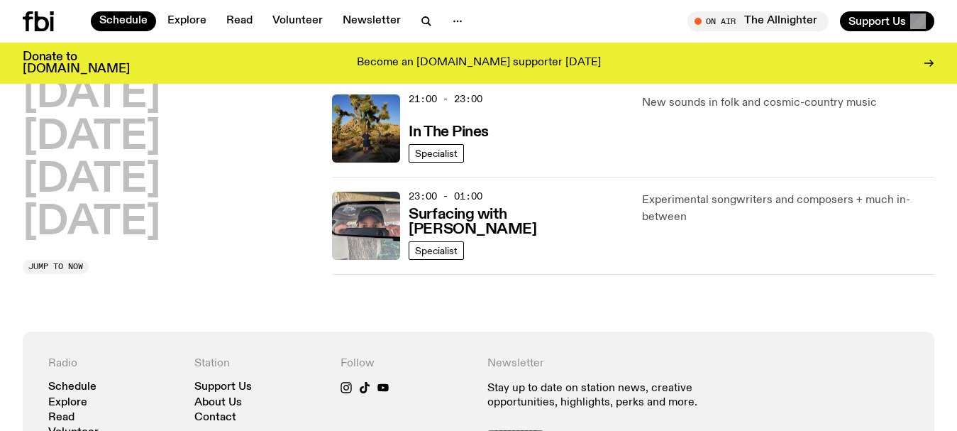
scroll to position [820, 0]
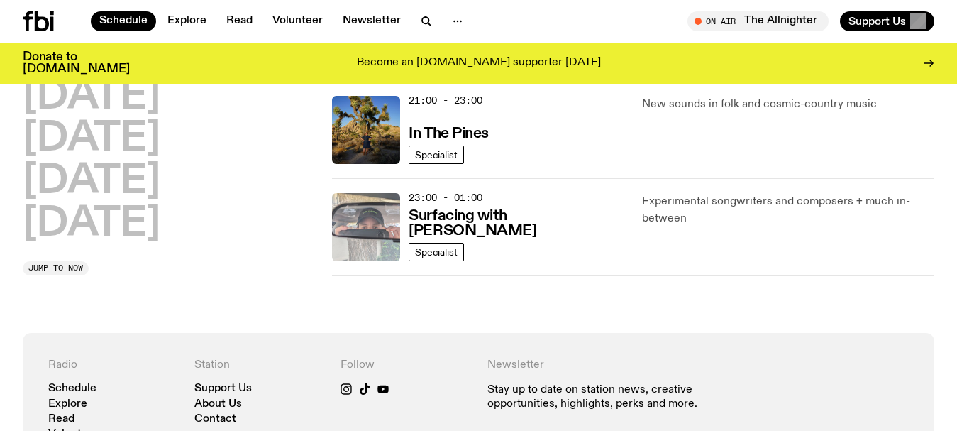
click at [382, 219] on img at bounding box center [366, 227] width 68 height 68
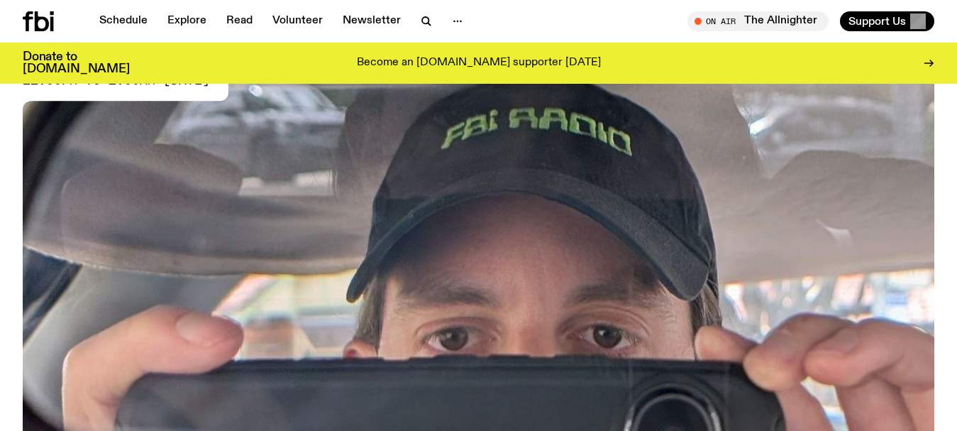
scroll to position [68, 0]
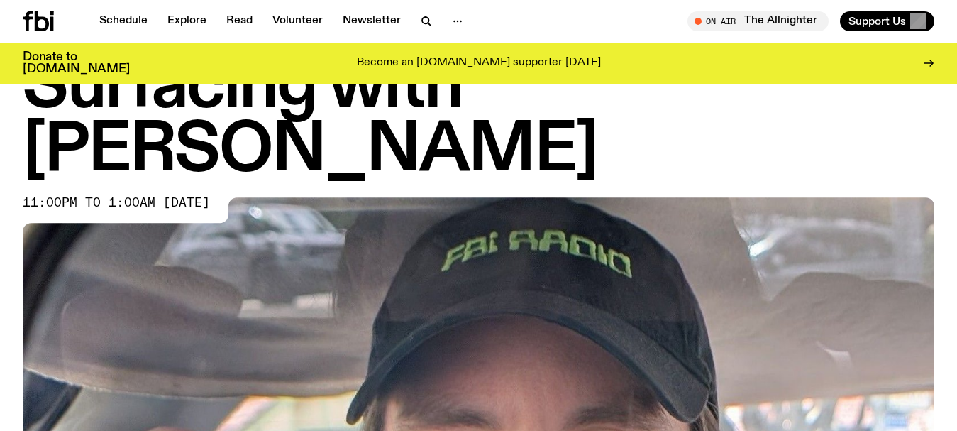
click at [0, 187] on div "Surfacing with [PERSON_NAME] 11:00pm to 1:00am [DATE]" at bounding box center [478, 382] width 957 height 655
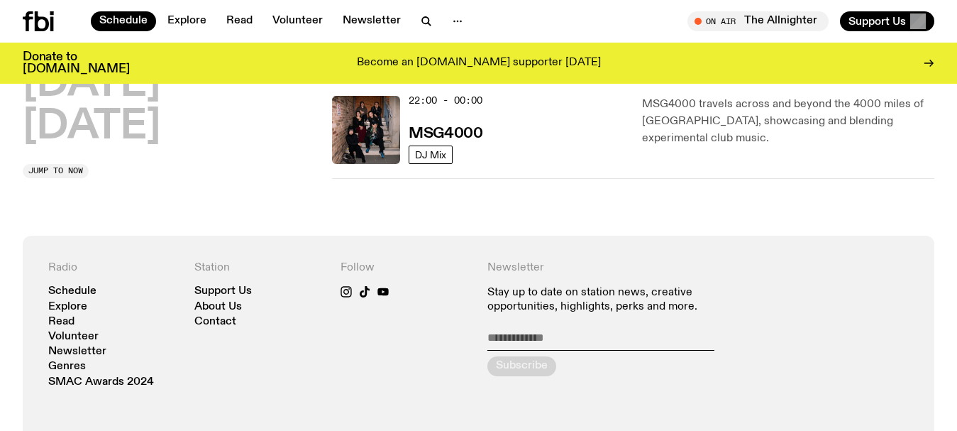
scroll to position [607, 0]
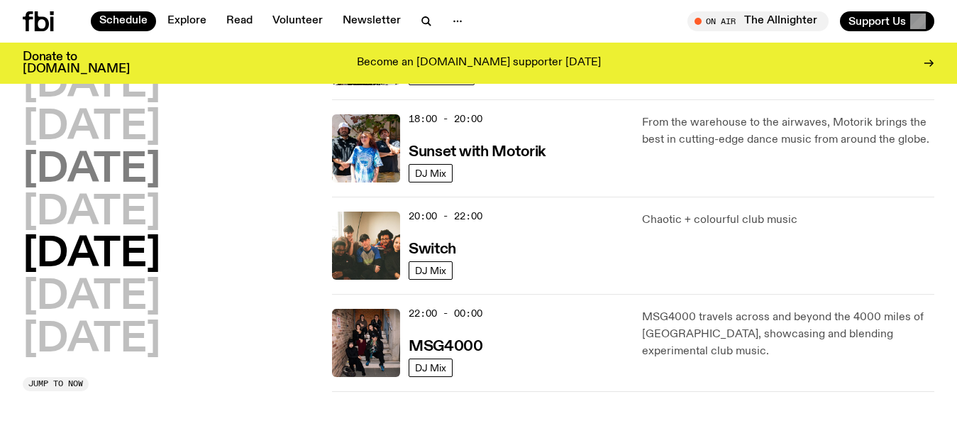
click at [106, 175] on h2 "[DATE]" at bounding box center [92, 170] width 138 height 40
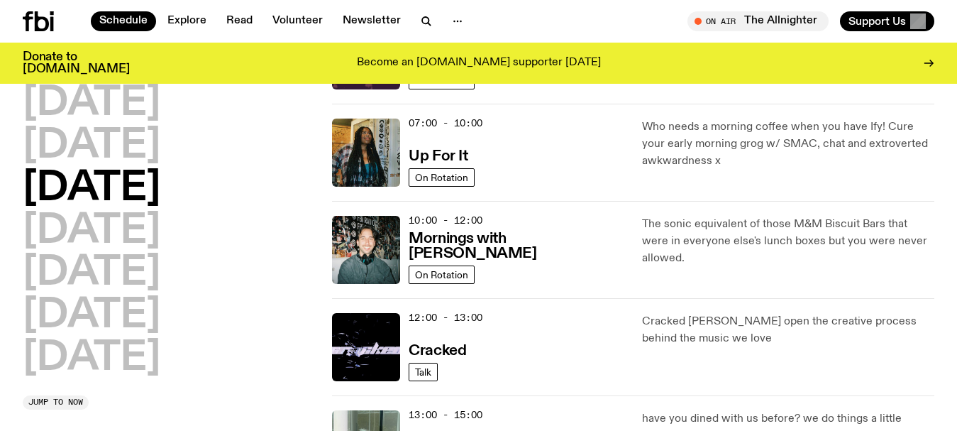
scroll to position [40, 0]
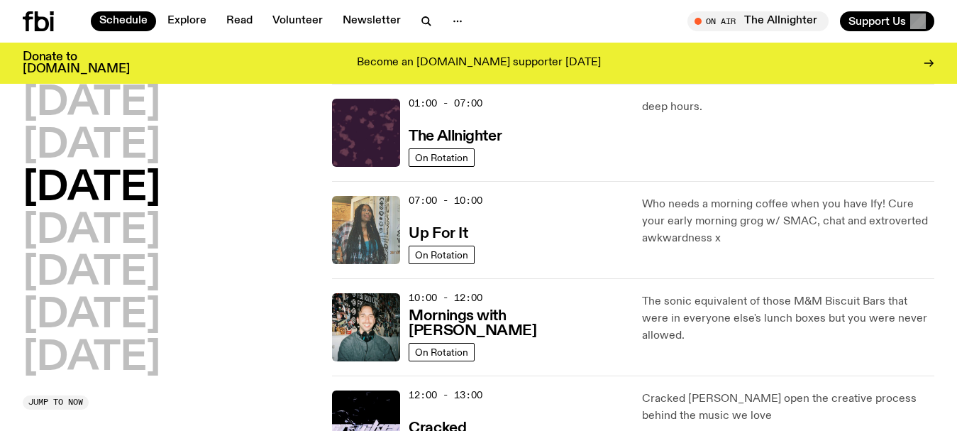
click at [385, 213] on img at bounding box center [366, 230] width 68 height 68
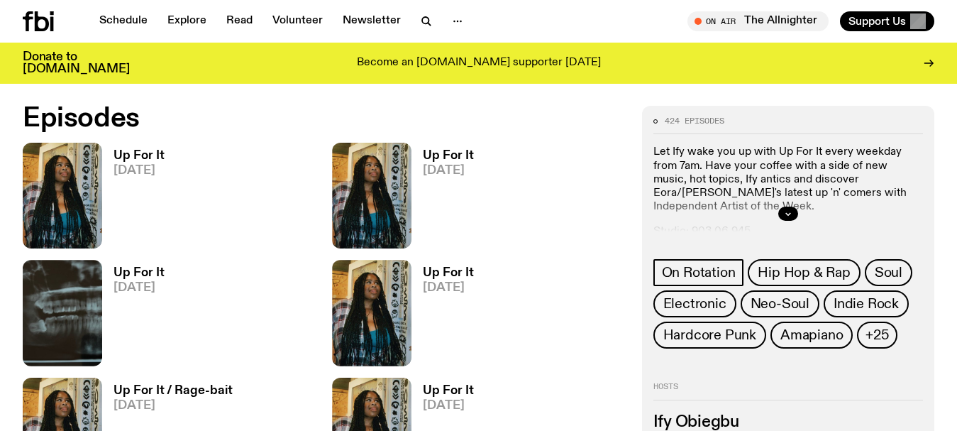
scroll to position [634, 0]
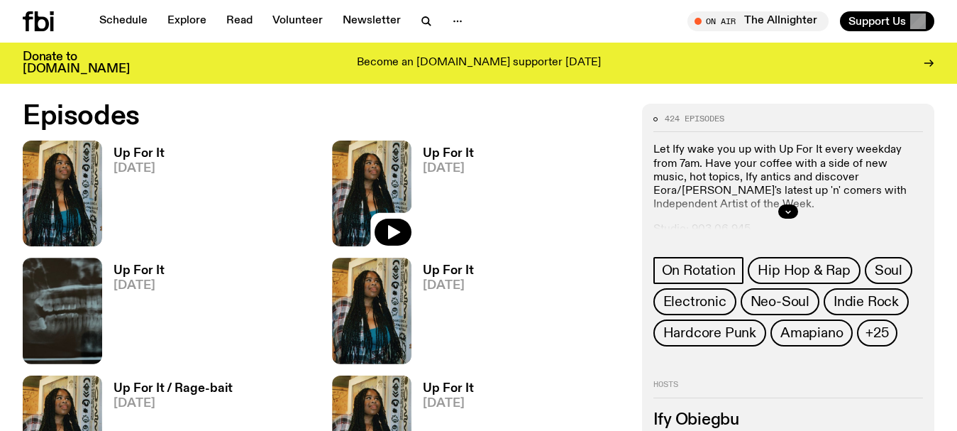
click at [364, 189] on img at bounding box center [371, 194] width 79 height 106
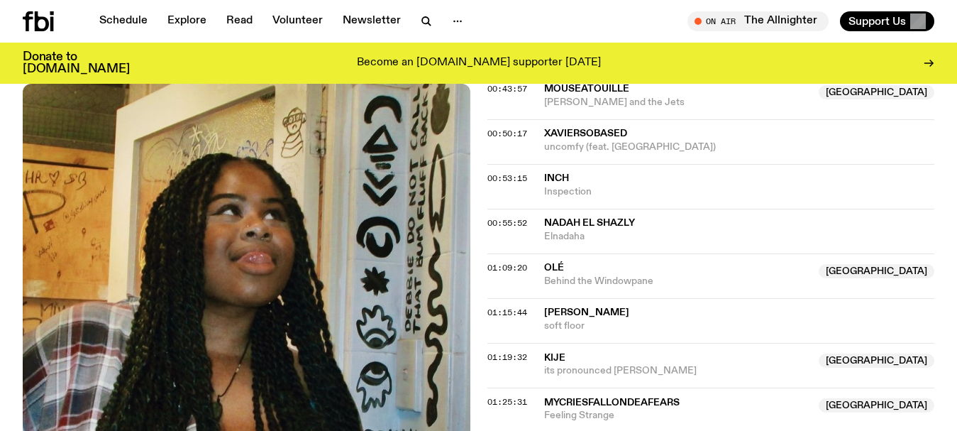
scroll to position [916, 0]
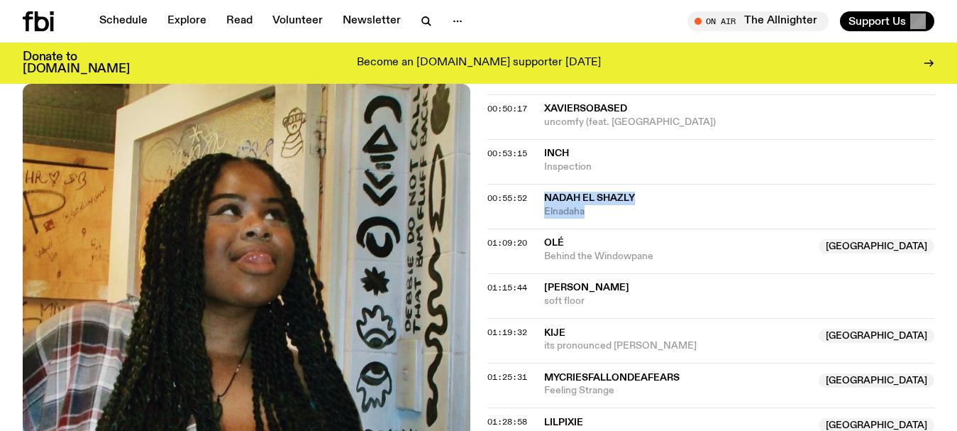
drag, startPoint x: 602, startPoint y: 213, endPoint x: 542, endPoint y: 197, distance: 61.8
click at [542, 228] on div "00:55:52 Nadah El Shazly Elnadaha" at bounding box center [712, 250] width 448 height 45
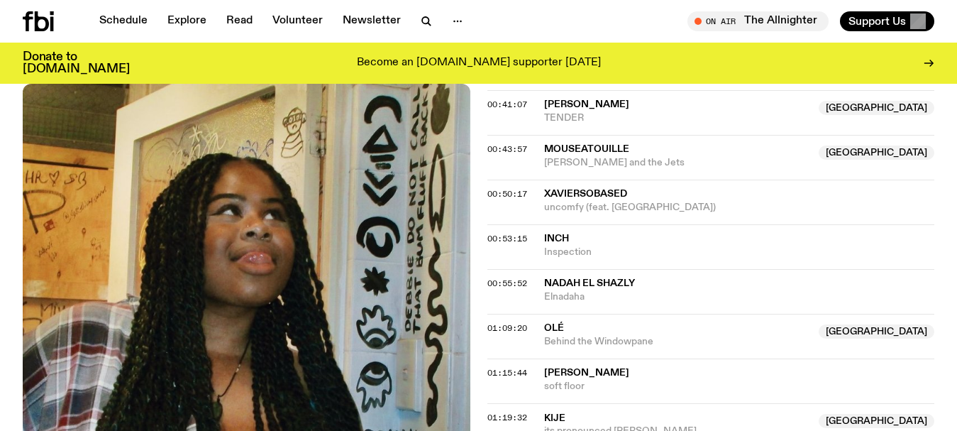
scroll to position [845, 0]
